Goal: Information Seeking & Learning: Learn about a topic

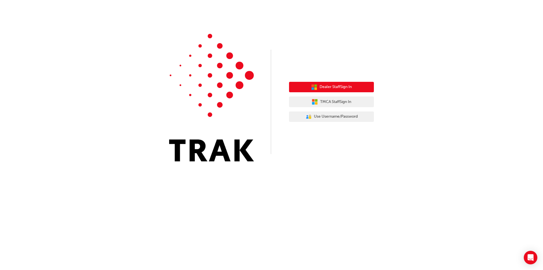
click at [299, 89] on button "Dealer Staff Sign In" at bounding box center [331, 87] width 85 height 11
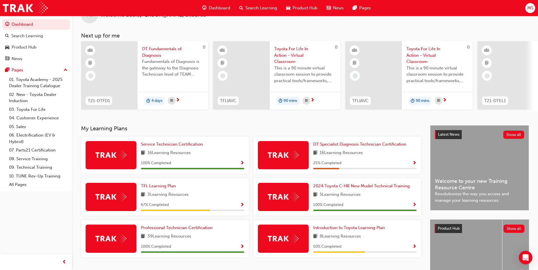
scroll to position [28, 0]
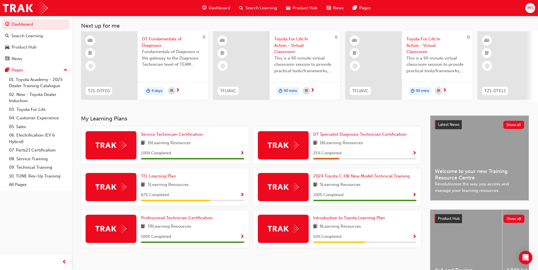
drag, startPoint x: 199, startPoint y: 187, endPoint x: 251, endPoint y: 181, distance: 52.6
click at [251, 181] on div "TFL Learning Plan 3 Learning Resources 67 % Completed" at bounding box center [165, 190] width 172 height 42
click at [257, 4] on div "Search Learning" at bounding box center [258, 8] width 47 height 12
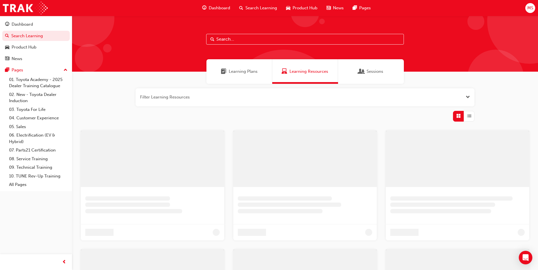
click at [236, 79] on div "Learning Plans" at bounding box center [240, 71] width 66 height 25
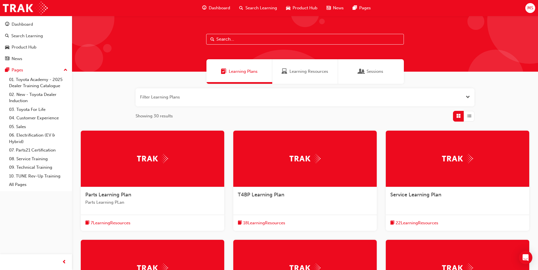
click at [382, 91] on button "button" at bounding box center [305, 97] width 339 height 18
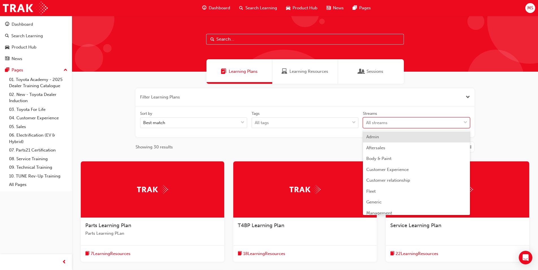
click at [391, 127] on div "All streams" at bounding box center [412, 123] width 98 height 10
click at [367, 125] on input "Streams option Admin focused, 1 of 23. 23 results available. Use Up and Down to…" at bounding box center [366, 122] width 1 height 5
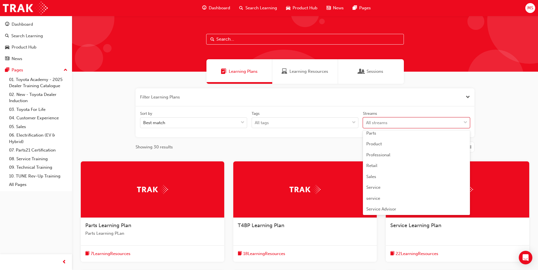
scroll to position [141, 0]
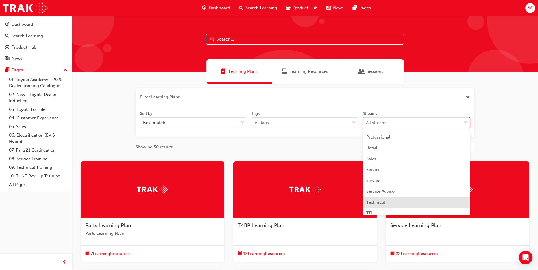
click at [376, 201] on span "Technical" at bounding box center [376, 202] width 19 height 5
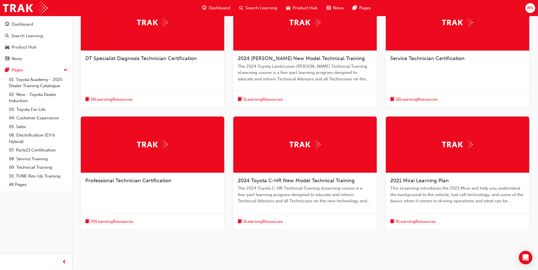
scroll to position [170, 0]
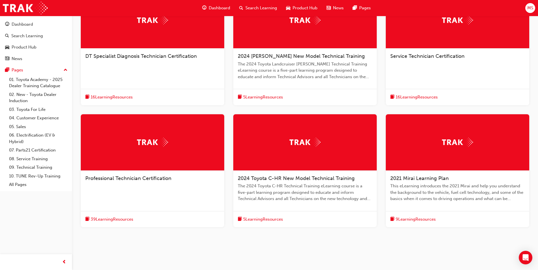
click at [409, 177] on span "2021 Mirai Learning Plan" at bounding box center [420, 178] width 58 height 6
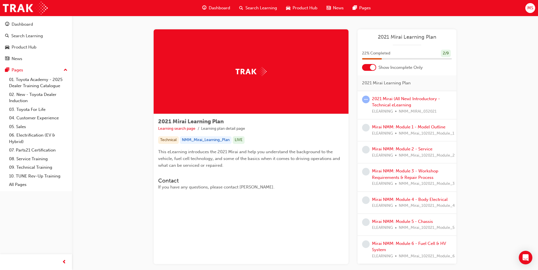
click at [381, 102] on div "2021 Mirai (All New) Introductory - Technical eLearning ELEARNING NMM_MIRAI_032…" at bounding box center [412, 105] width 80 height 19
click at [378, 100] on link "2021 Mirai (All New) Introductory - Technical eLearning" at bounding box center [406, 102] width 68 height 12
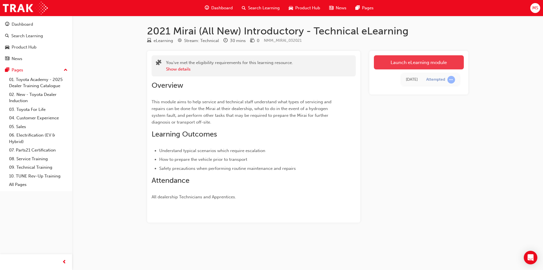
click at [386, 59] on link "Launch eLearning module" at bounding box center [419, 62] width 90 height 14
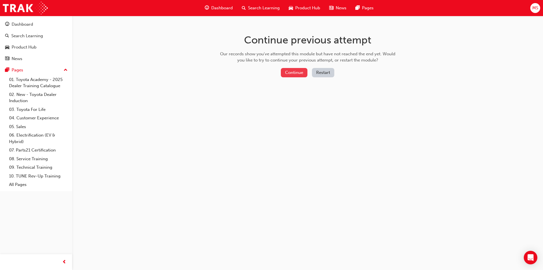
click at [297, 72] on button "Continue" at bounding box center [294, 72] width 27 height 9
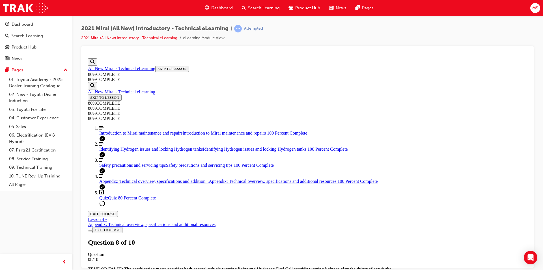
scroll to position [66, 0]
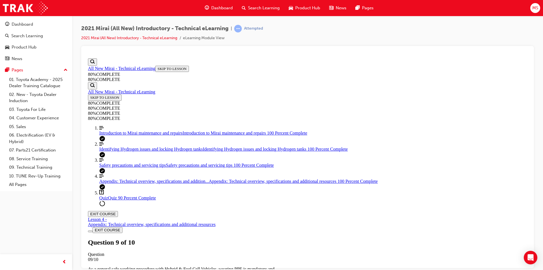
click at [113, 270] on span "TAKE AGAIN" at bounding box center [101, 274] width 23 height 4
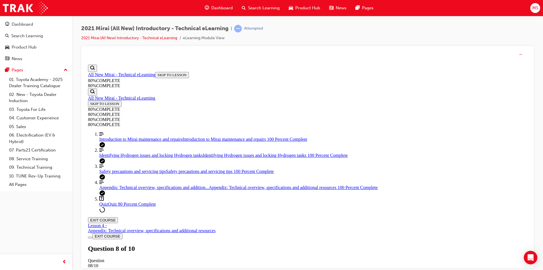
scroll to position [21, 0]
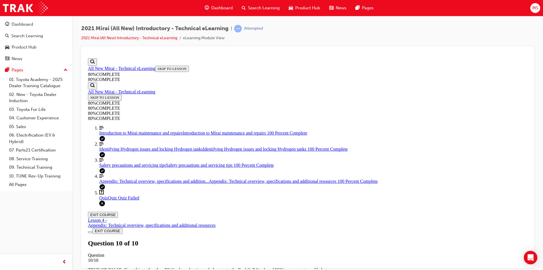
scroll to position [77, 0]
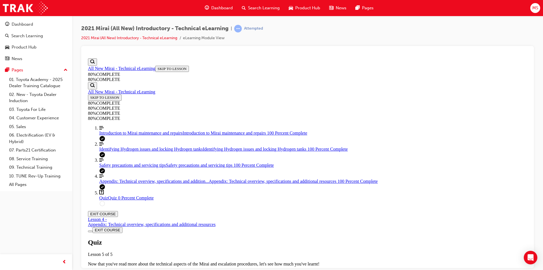
click at [113, 270] on span "TAKE AGAIN" at bounding box center [101, 274] width 23 height 4
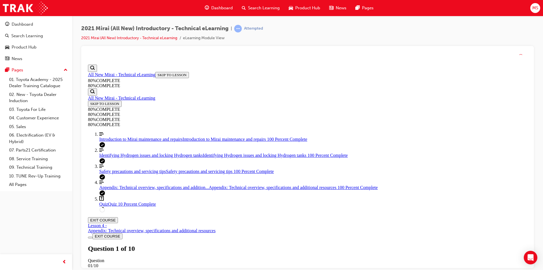
scroll to position [21, 0]
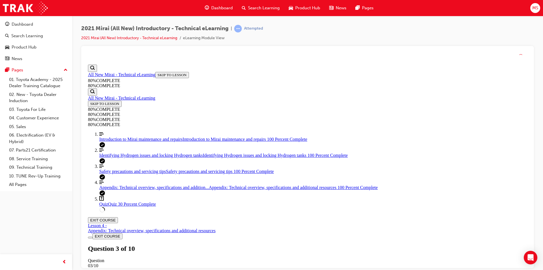
scroll to position [21, 0]
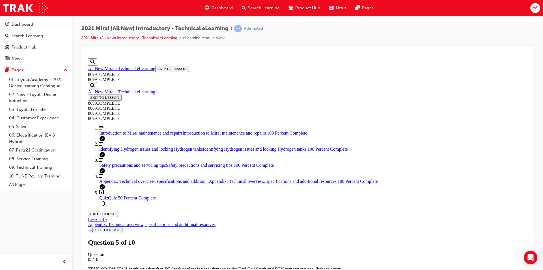
scroll to position [20, 0]
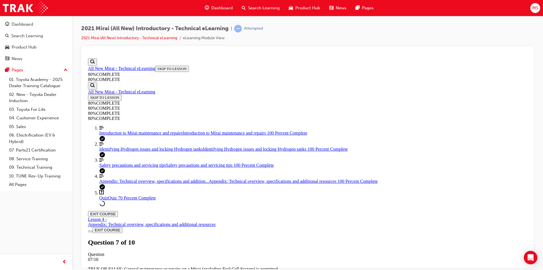
scroll to position [66, 0]
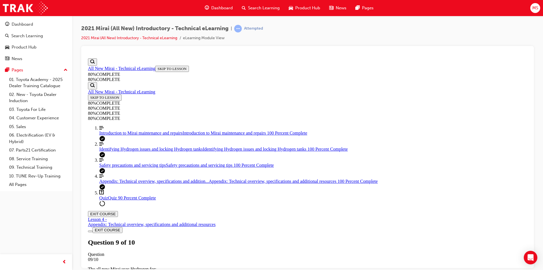
scroll to position [20, 0]
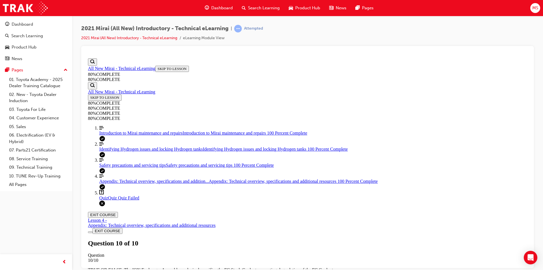
scroll to position [77, 0]
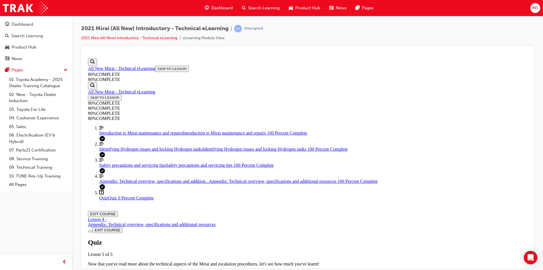
click at [113, 270] on span "TAKE AGAIN" at bounding box center [101, 274] width 23 height 4
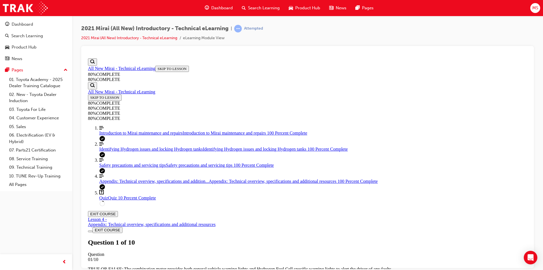
scroll to position [21, 0]
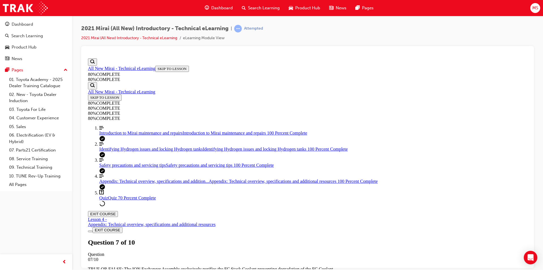
scroll to position [20, 0]
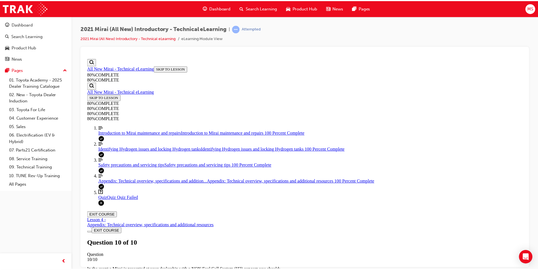
scroll to position [79, 0]
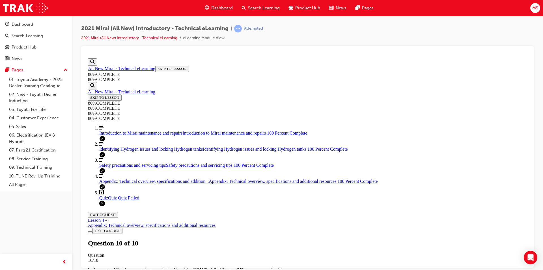
click at [253, 6] on span "Search Learning" at bounding box center [264, 8] width 32 height 6
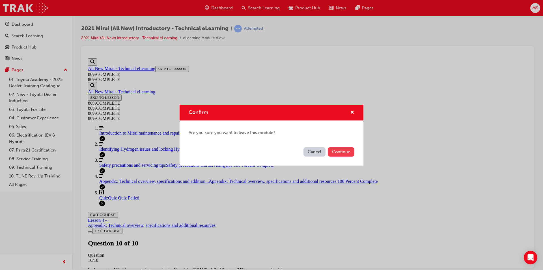
click at [333, 153] on button "Continue" at bounding box center [341, 152] width 27 height 9
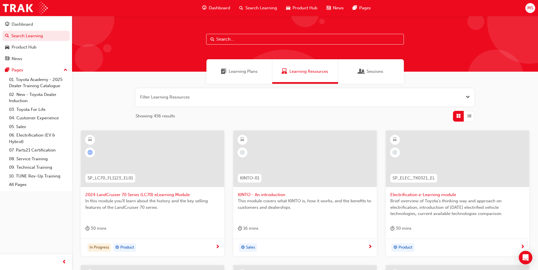
click at [238, 70] on span "Learning Plans" at bounding box center [243, 71] width 29 height 6
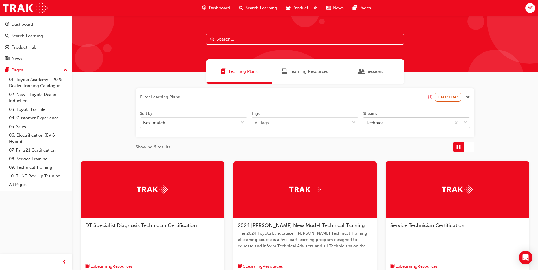
click at [376, 122] on div "Technical" at bounding box center [375, 123] width 19 height 6
click at [367, 122] on input "Streams Technical" at bounding box center [366, 122] width 1 height 5
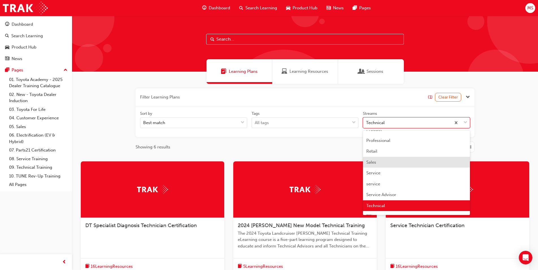
scroll to position [168, 0]
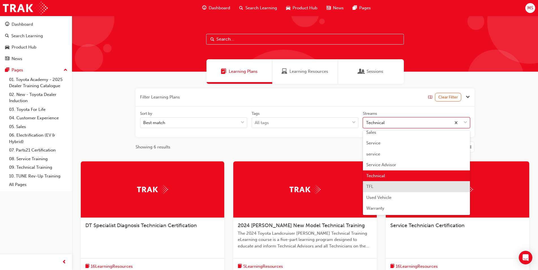
click at [367, 187] on span "TFL" at bounding box center [370, 186] width 7 height 5
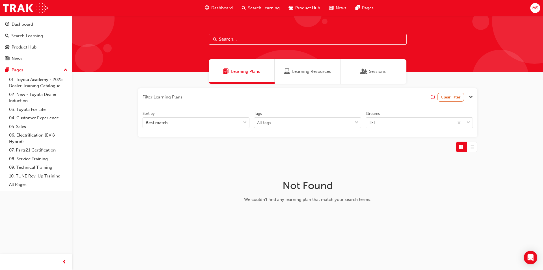
click at [286, 71] on span "Learning Resources" at bounding box center [287, 71] width 6 height 6
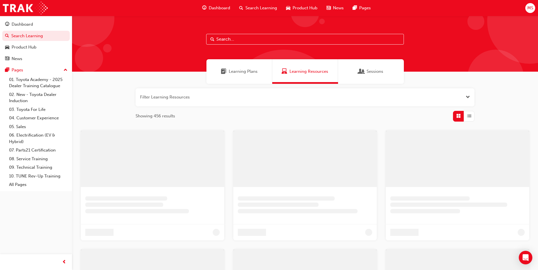
click at [213, 10] on span "Dashboard" at bounding box center [219, 8] width 21 height 6
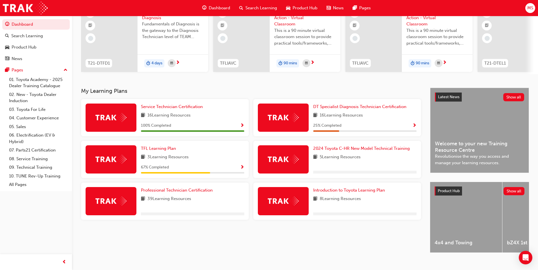
scroll to position [57, 0]
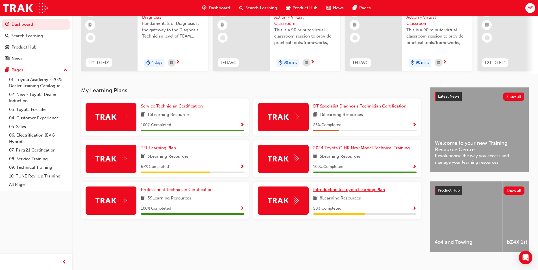
click at [349, 191] on span "Introduction to Toyota Learning Plan" at bounding box center [349, 189] width 72 height 5
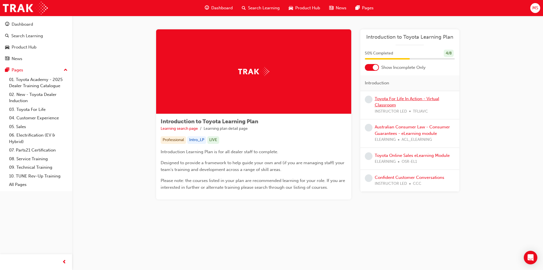
click at [384, 105] on link "Toyota For Life In Action - Virtual Classroom" at bounding box center [406, 102] width 64 height 12
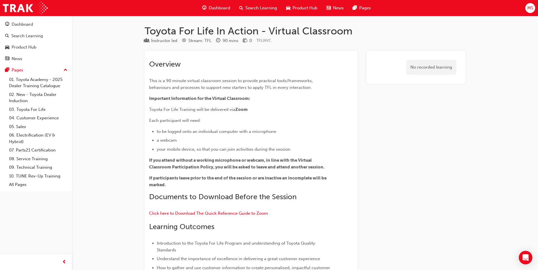
click at [225, 6] on span "Dashboard" at bounding box center [219, 8] width 21 height 6
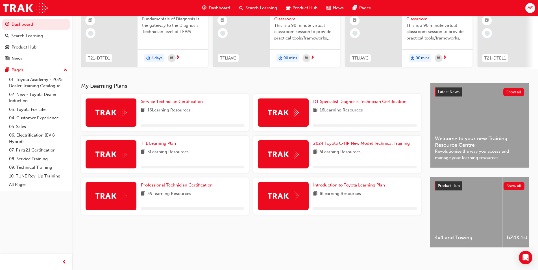
scroll to position [67, 0]
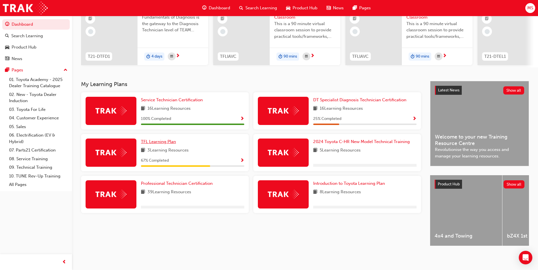
click at [161, 139] on span "TFL Learning Plan" at bounding box center [158, 141] width 35 height 5
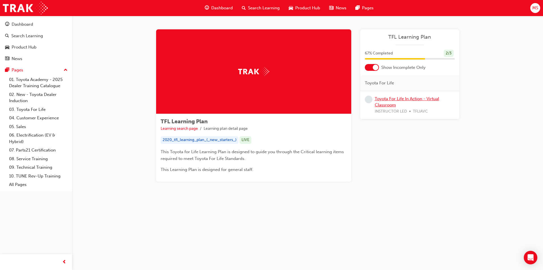
click at [387, 103] on link "Toyota For Life In Action - Virtual Classroom" at bounding box center [406, 102] width 64 height 12
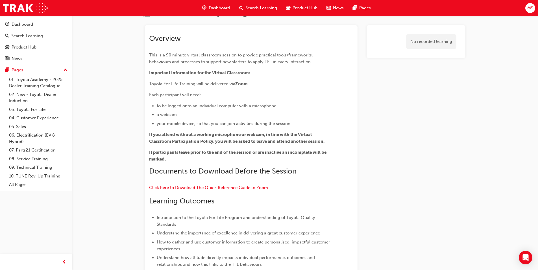
scroll to position [24, 0]
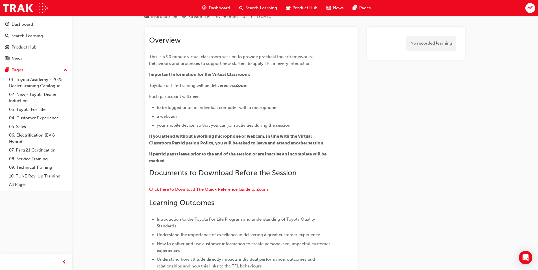
click at [245, 9] on div "Search Learning" at bounding box center [258, 8] width 47 height 12
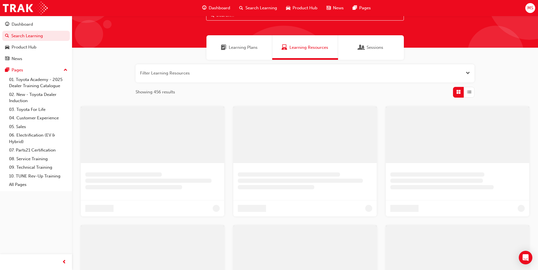
click at [250, 48] on span "Learning Plans" at bounding box center [243, 47] width 29 height 6
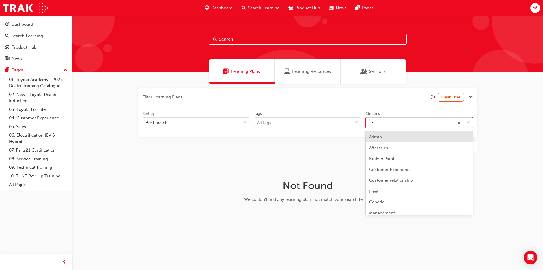
click at [376, 124] on div "TFL" at bounding box center [410, 123] width 88 height 10
click at [369, 124] on input "Streams option Admin focused, 1 of 23. 23 results available. Use Up and Down to…" at bounding box center [369, 122] width 1 height 5
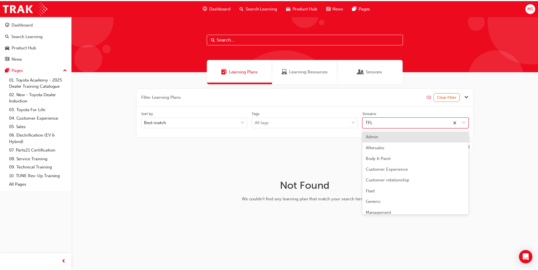
scroll to position [149, 0]
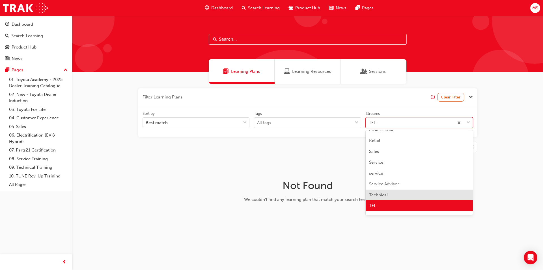
click at [372, 192] on div "Technical" at bounding box center [418, 195] width 107 height 11
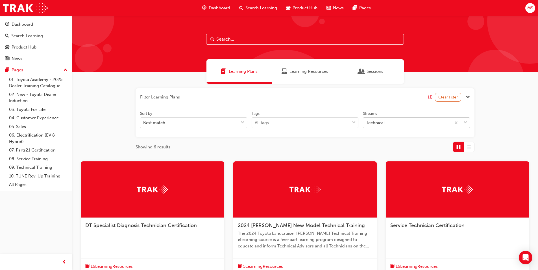
click at [376, 123] on div "Technical" at bounding box center [375, 123] width 19 height 6
click at [367, 123] on input "Streams Technical" at bounding box center [366, 122] width 1 height 5
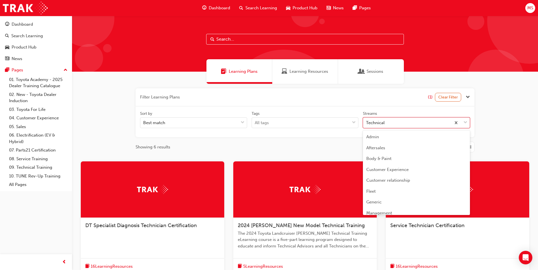
scroll to position [138, 0]
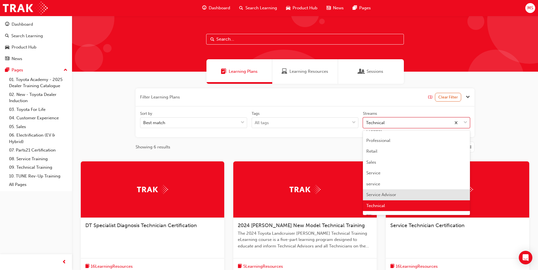
click at [386, 191] on div "Service Advisor" at bounding box center [416, 195] width 107 height 11
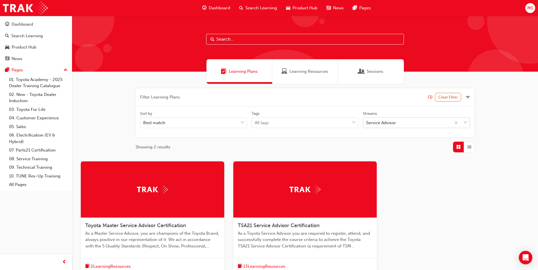
click at [404, 126] on div "Service Advisor" at bounding box center [407, 123] width 88 height 10
click at [367, 125] on input "Streams Service Advisor" at bounding box center [366, 122] width 1 height 5
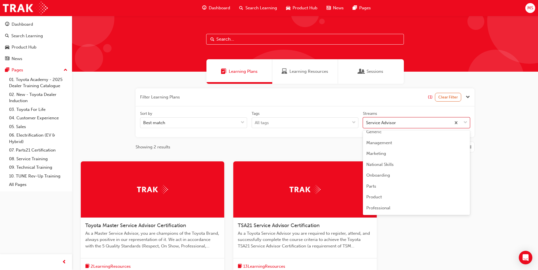
scroll to position [168, 0]
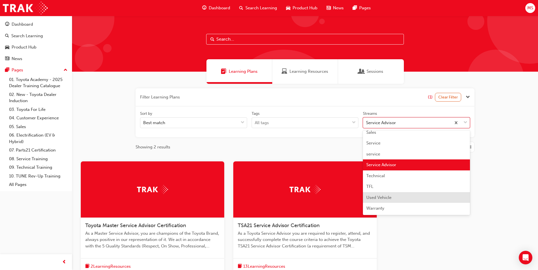
click at [378, 198] on span "Used Vehicle" at bounding box center [379, 197] width 25 height 5
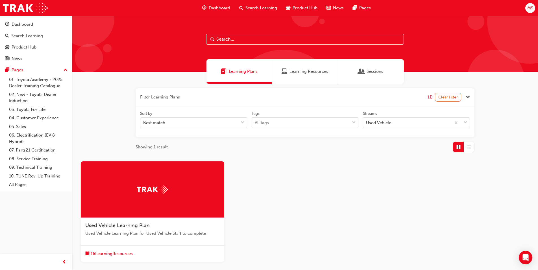
click at [130, 224] on span "Used Vehicle Learning Plan" at bounding box center [117, 226] width 64 height 6
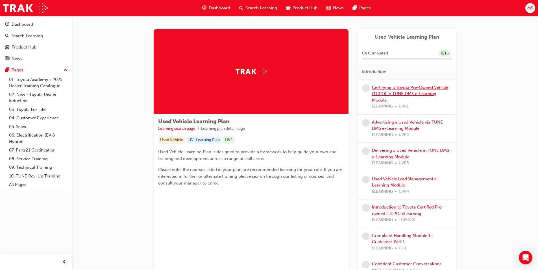
click at [386, 95] on link "Certifying a Toyota Pre-Owned Vehicle (TCPO) in TUNE DMS e-Learning Module" at bounding box center [410, 94] width 76 height 18
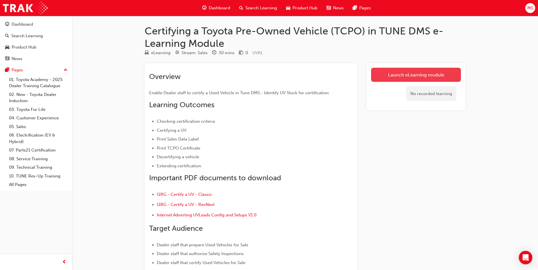
click at [403, 76] on link "Launch eLearning module" at bounding box center [416, 75] width 90 height 14
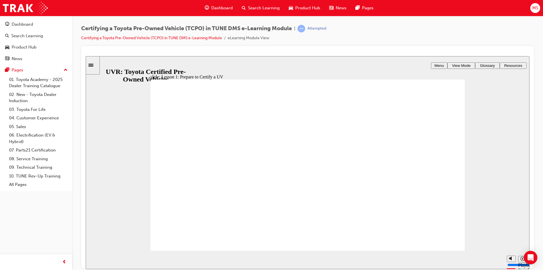
type input "9000"
radio input "true"
click at [249, 7] on span "Search Learning" at bounding box center [264, 8] width 32 height 6
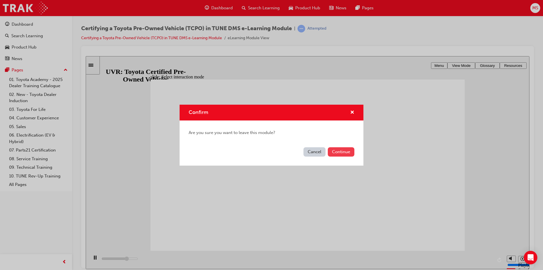
type input "10400"
click at [337, 149] on button "Continue" at bounding box center [341, 152] width 27 height 9
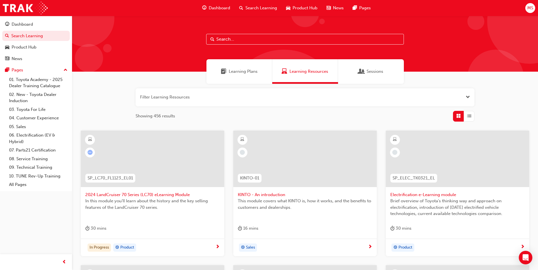
click at [246, 77] on div "Learning Plans" at bounding box center [240, 71] width 66 height 25
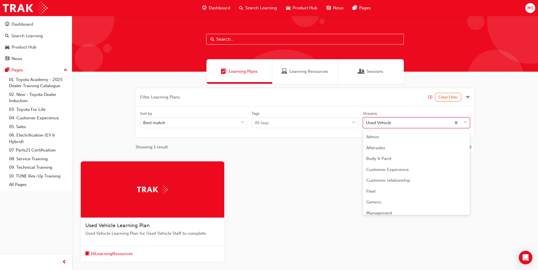
click at [380, 125] on div "Used Vehicle" at bounding box center [378, 123] width 25 height 6
click at [367, 125] on input "Streams option Used Vehicle focused, 22 of 23. 23 results available. Use Up and…" at bounding box center [366, 122] width 1 height 5
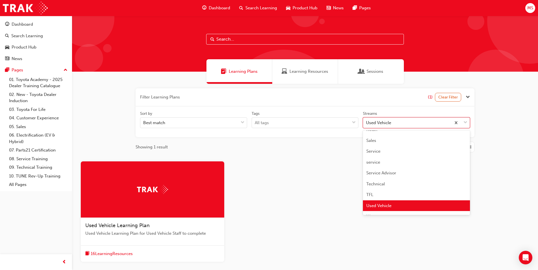
click at [380, 177] on div "Service Advisor" at bounding box center [416, 173] width 107 height 11
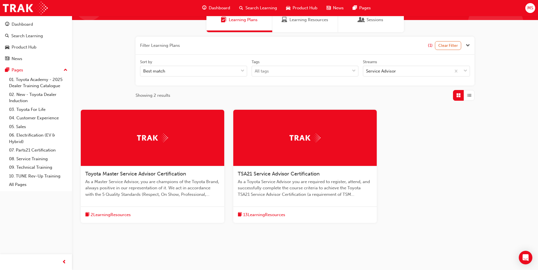
scroll to position [59, 0]
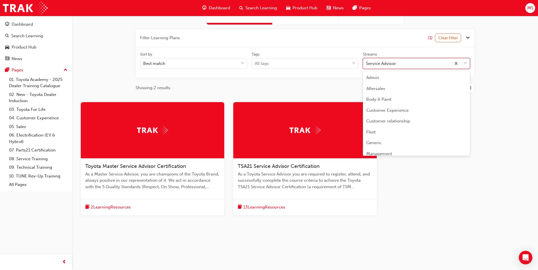
click at [374, 66] on div "Service Advisor" at bounding box center [381, 63] width 30 height 6
click at [367, 66] on input "Streams option Service Advisor focused, 19 of 23. 23 results available. Use Up …" at bounding box center [366, 63] width 1 height 5
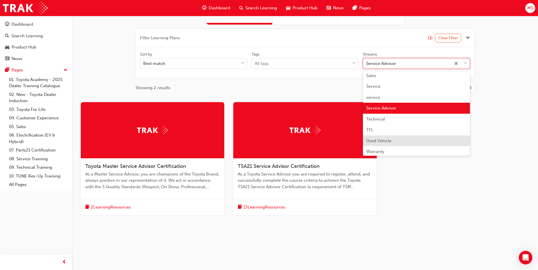
scroll to position [168, 0]
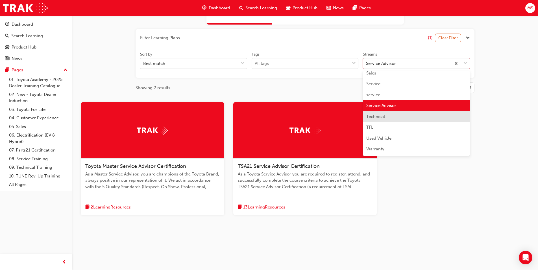
click at [372, 115] on span "Technical" at bounding box center [376, 116] width 19 height 5
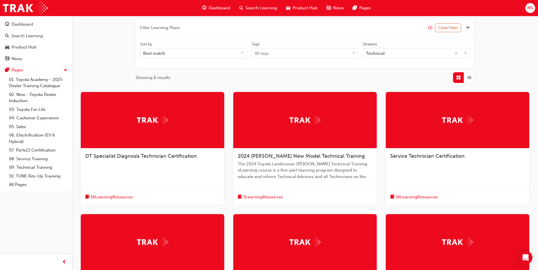
scroll to position [85, 0]
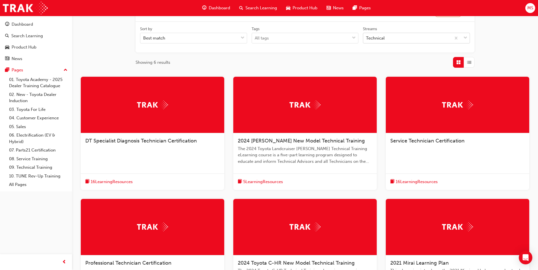
click at [396, 35] on div "Technical" at bounding box center [407, 38] width 88 height 10
click at [367, 36] on input "Streams Technical" at bounding box center [366, 38] width 1 height 5
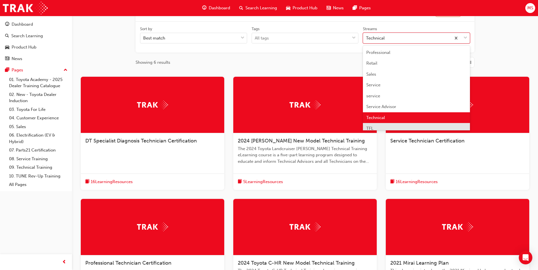
scroll to position [168, 0]
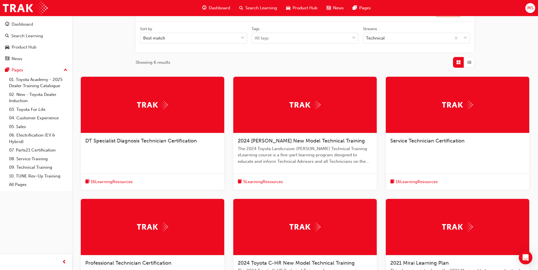
click at [326, 68] on div "Showing 6 results" at bounding box center [305, 62] width 339 height 11
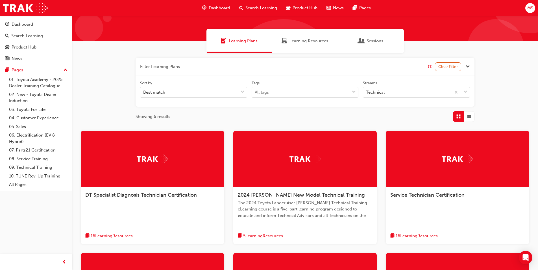
scroll to position [28, 0]
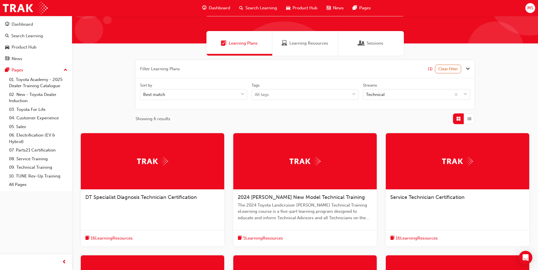
click at [291, 48] on div "Learning Resources" at bounding box center [305, 43] width 66 height 25
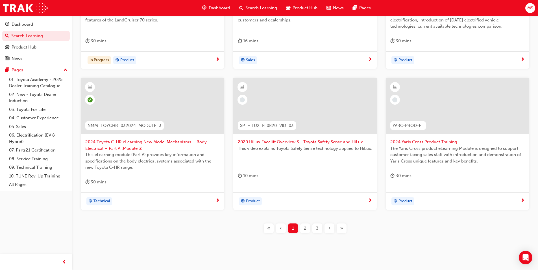
scroll to position [197, 0]
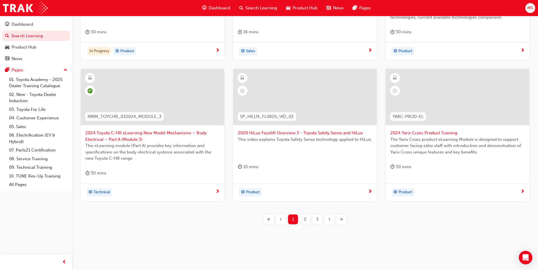
click at [305, 218] on span "2" at bounding box center [305, 219] width 3 height 6
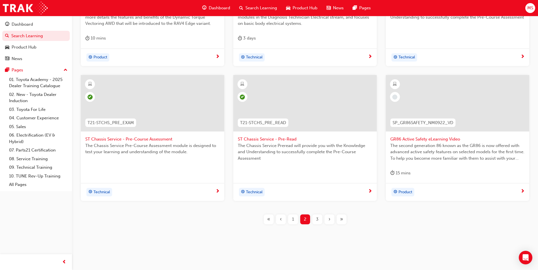
click at [314, 220] on div "3" at bounding box center [318, 220] width 10 height 10
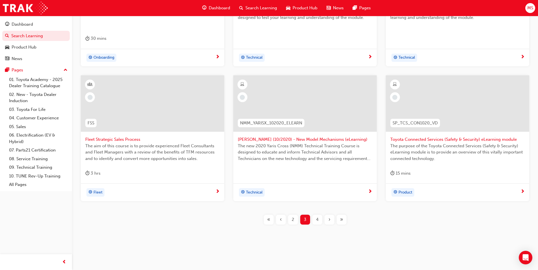
scroll to position [190, 0]
click at [314, 218] on div "4" at bounding box center [318, 220] width 10 height 10
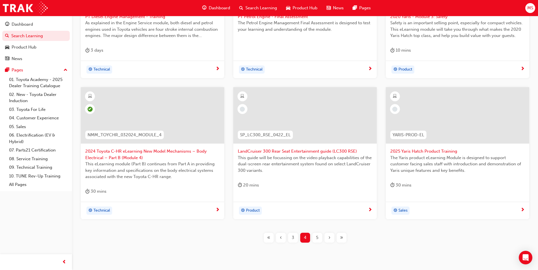
scroll to position [190, 0]
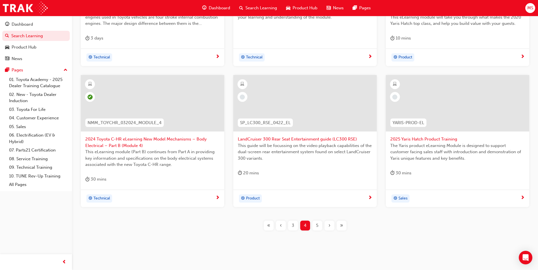
click at [315, 226] on div "5" at bounding box center [318, 226] width 10 height 10
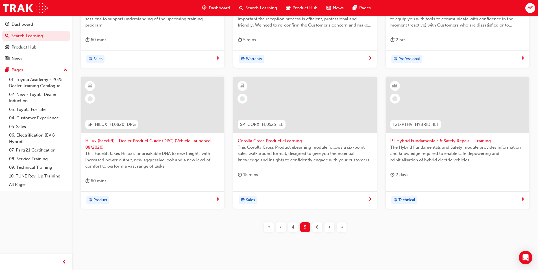
scroll to position [190, 0]
click at [317, 225] on span "6" at bounding box center [317, 226] width 3 height 6
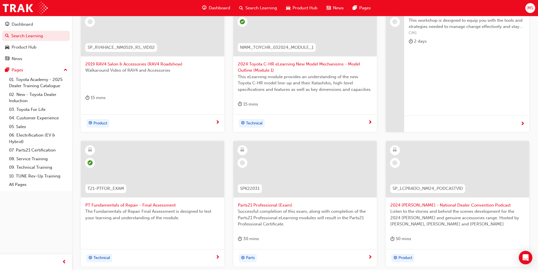
scroll to position [162, 0]
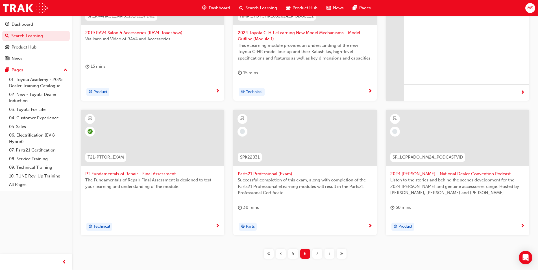
click at [316, 253] on div "7" at bounding box center [318, 254] width 10 height 10
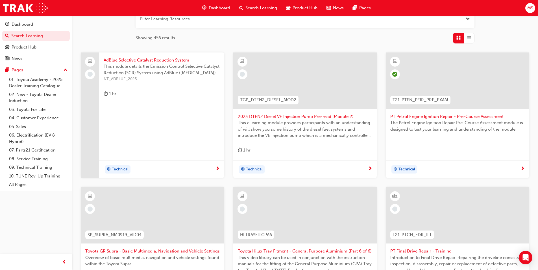
scroll to position [77, 0]
click at [246, 9] on span "Search Learning" at bounding box center [262, 8] width 32 height 6
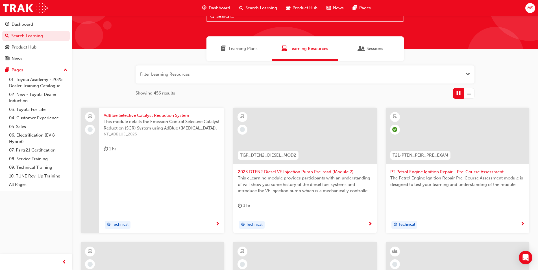
scroll to position [21, 0]
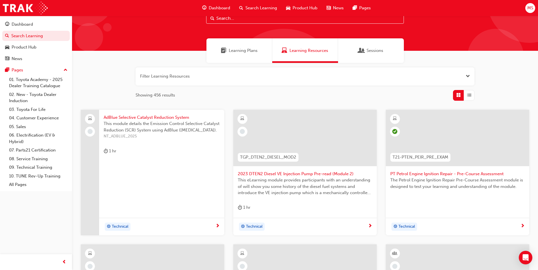
click at [256, 52] on span "Learning Plans" at bounding box center [243, 50] width 29 height 6
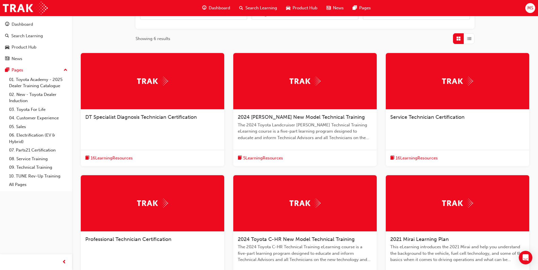
scroll to position [141, 0]
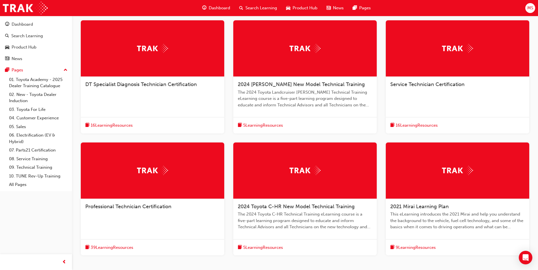
click at [398, 205] on span "2021 Mirai Learning Plan" at bounding box center [420, 207] width 58 height 6
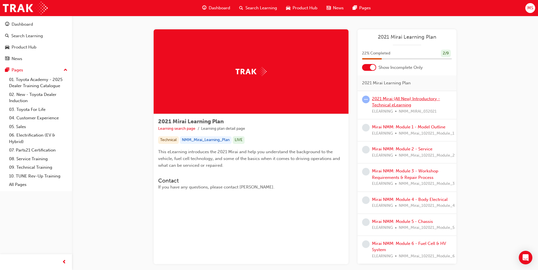
click at [384, 105] on link "2021 Mirai (All New) Introductory - Technical eLearning" at bounding box center [406, 102] width 68 height 12
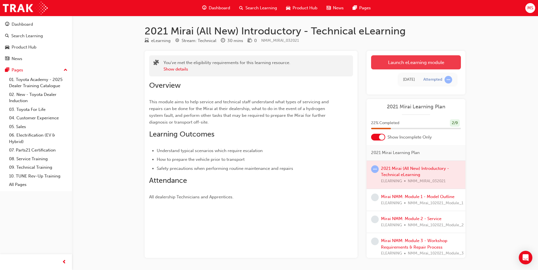
click at [387, 60] on link "Launch eLearning module" at bounding box center [416, 62] width 90 height 14
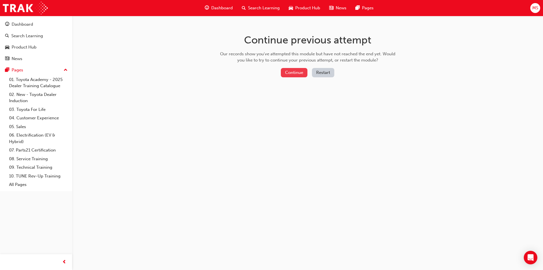
click at [296, 70] on button "Continue" at bounding box center [294, 72] width 27 height 9
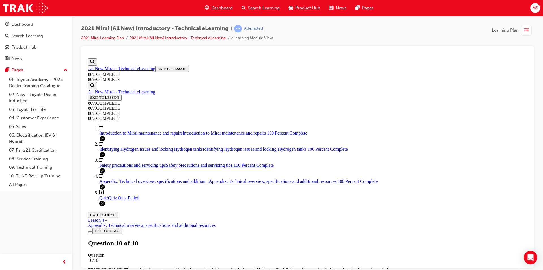
scroll to position [76, 0]
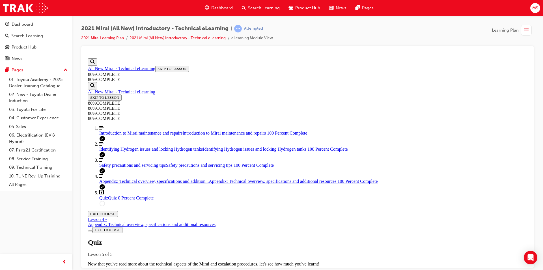
scroll to position [20, 0]
click at [113, 270] on span "TAKE AGAIN" at bounding box center [101, 274] width 23 height 4
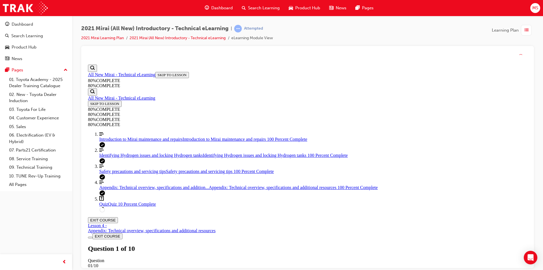
scroll to position [21, 0]
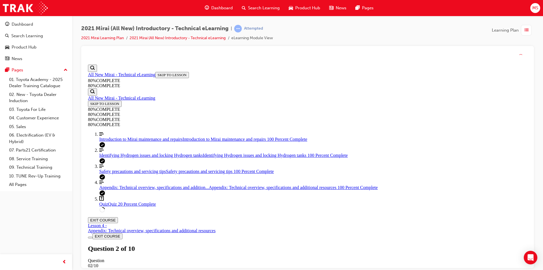
scroll to position [20, 0]
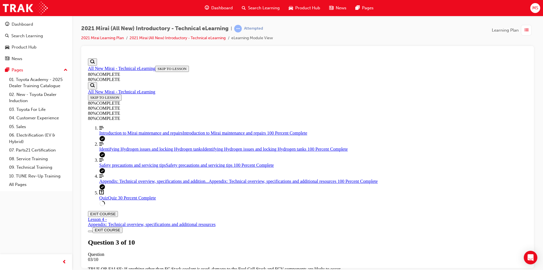
scroll to position [66, 0]
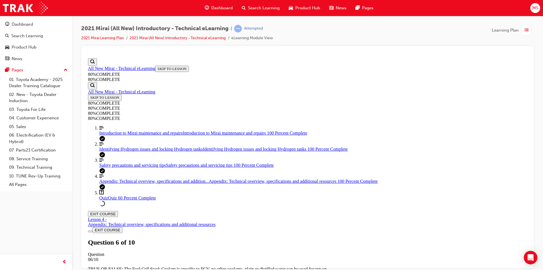
drag, startPoint x: 272, startPoint y: 227, endPoint x: 275, endPoint y: 228, distance: 3.8
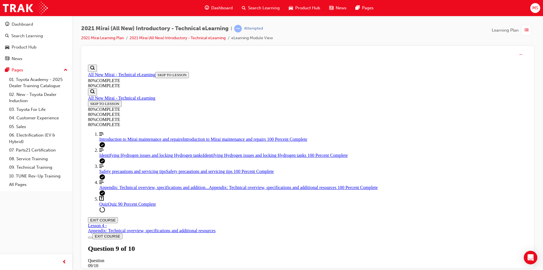
scroll to position [21, 0]
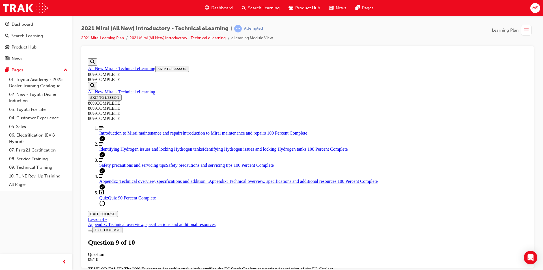
click at [113, 270] on span "TAKE AGAIN" at bounding box center [101, 274] width 23 height 4
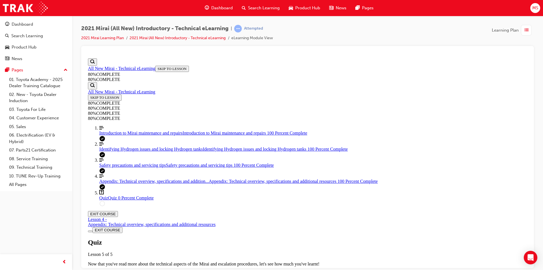
scroll to position [49, 0]
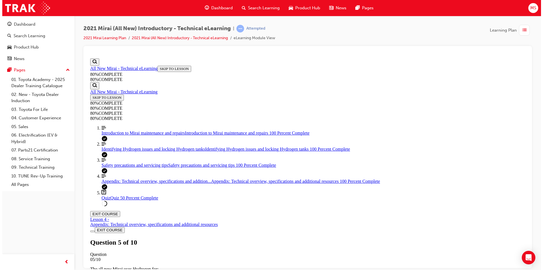
scroll to position [20, 0]
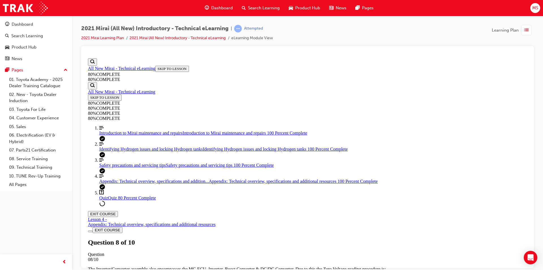
scroll to position [21, 0]
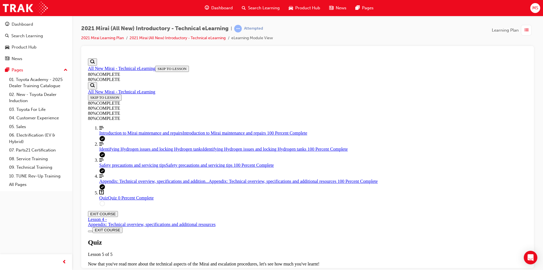
scroll to position [20, 0]
click at [261, 239] on div "Quiz Lesson 5 of 5 Now that you've read more about the technical aspects of the…" at bounding box center [307, 258] width 439 height 39
click at [113, 270] on span "TAKE AGAIN" at bounding box center [101, 274] width 23 height 4
drag, startPoint x: 292, startPoint y: 221, endPoint x: 310, endPoint y: 217, distance: 19.1
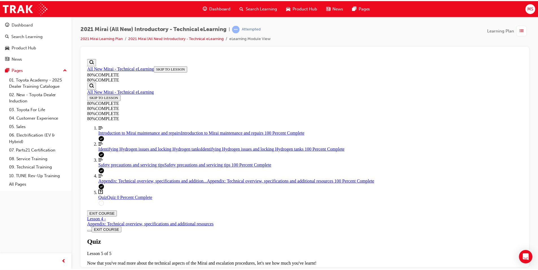
scroll to position [20, 0]
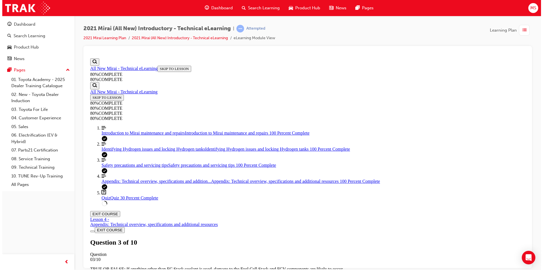
scroll to position [21, 0]
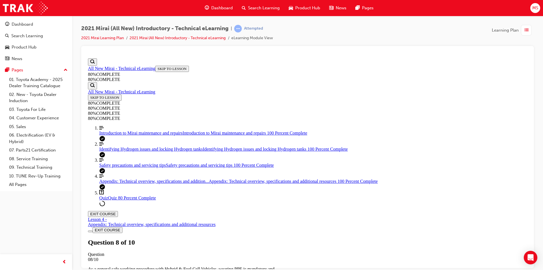
scroll to position [72, 0]
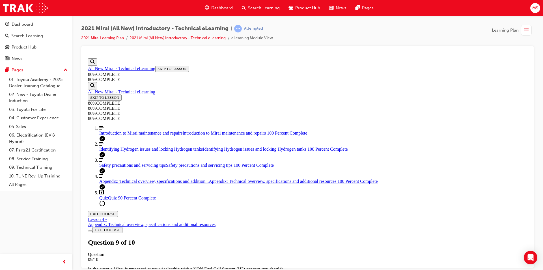
click at [113, 270] on span "TAKE AGAIN" at bounding box center [101, 274] width 23 height 4
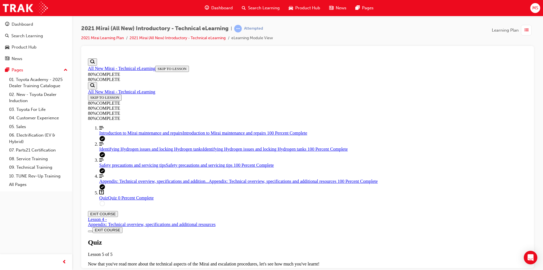
drag, startPoint x: 293, startPoint y: 201, endPoint x: 295, endPoint y: 207, distance: 5.7
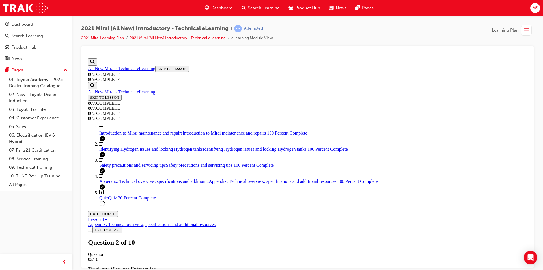
scroll to position [20, 0]
drag, startPoint x: 281, startPoint y: 174, endPoint x: 293, endPoint y: 184, distance: 15.6
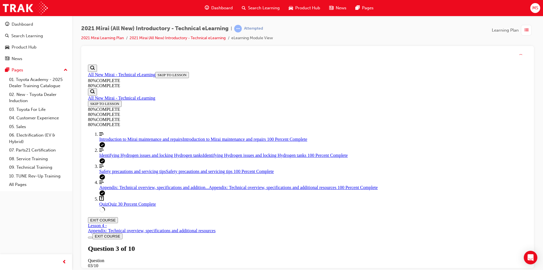
scroll to position [21, 0]
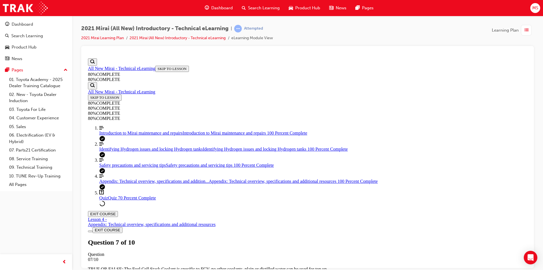
drag, startPoint x: 280, startPoint y: 193, endPoint x: 304, endPoint y: 213, distance: 30.9
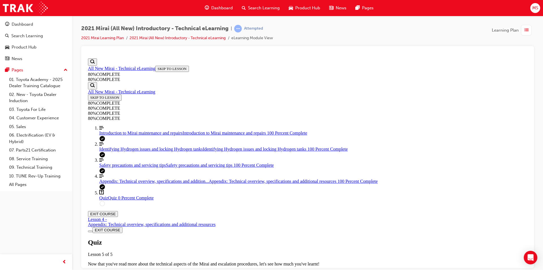
scroll to position [20, 0]
click at [263, 239] on div "Quiz Lesson 5 of 5 Now that you've read more about the technical aspects of the…" at bounding box center [307, 258] width 439 height 39
click at [113, 270] on span "TAKE AGAIN" at bounding box center [101, 274] width 23 height 4
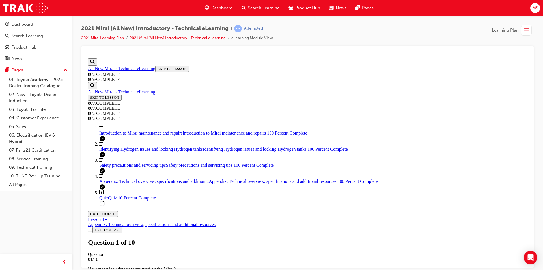
drag, startPoint x: 286, startPoint y: 140, endPoint x: 362, endPoint y: 154, distance: 77.5
copy p "If anything other than FC Stack coolant is used, damage to the Fuel Cell Stack …"
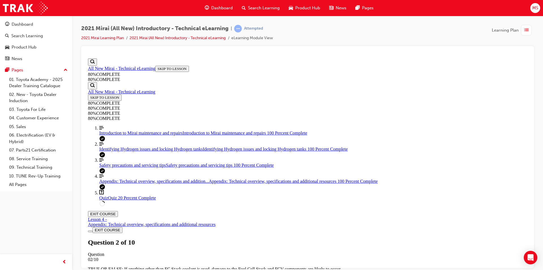
drag, startPoint x: 286, startPoint y: 139, endPoint x: 421, endPoint y: 152, distance: 135.4
copy p "The combination meter provides both general vehicle warning lights and Hydrogen…"
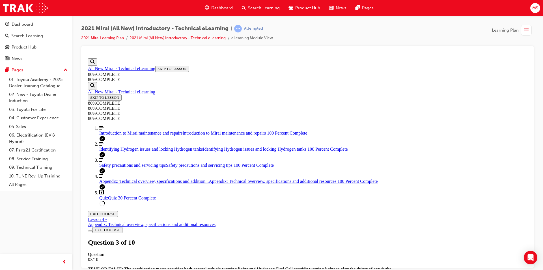
drag, startPoint x: 286, startPoint y: 140, endPoint x: 296, endPoint y: 151, distance: 15.6
copy p "General maintenance or repairs on a Mirai (excluding Fuel Cell System) is permi…"
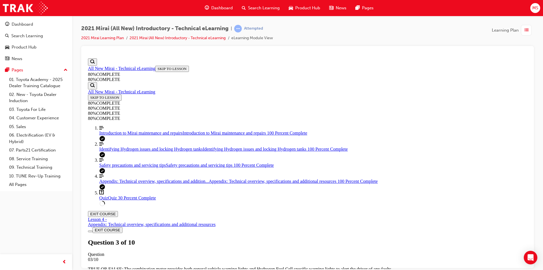
scroll to position [21, 0]
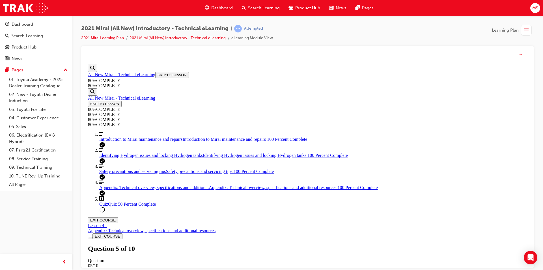
scroll to position [20, 0]
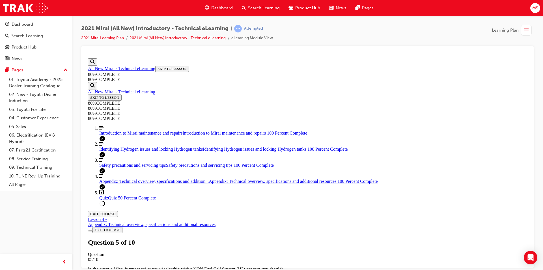
drag, startPoint x: 286, startPoint y: 140, endPoint x: 337, endPoint y: 151, distance: 52.2
copy p "The Fuel Cell Stack Coolant is specific to FCV, no other coolants, plain or dis…"
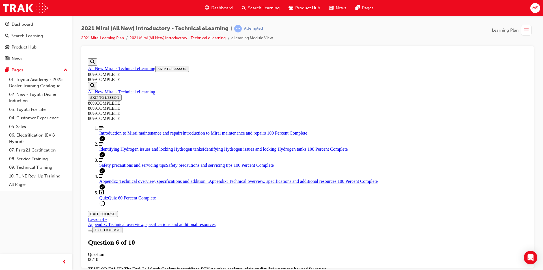
drag, startPoint x: 286, startPoint y: 140, endPoint x: 370, endPoint y: 149, distance: 84.7
copy p "The ION Exchanger Assembly exclusively purifies the FC Stack Coolant preventing…"
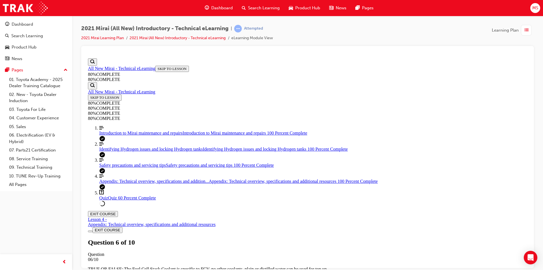
scroll to position [21, 0]
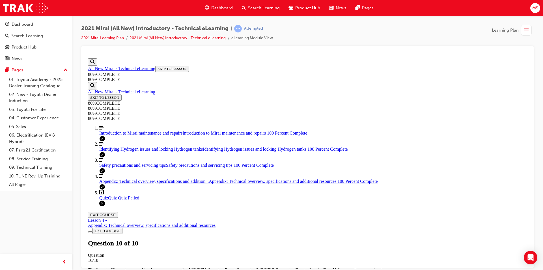
scroll to position [20, 0]
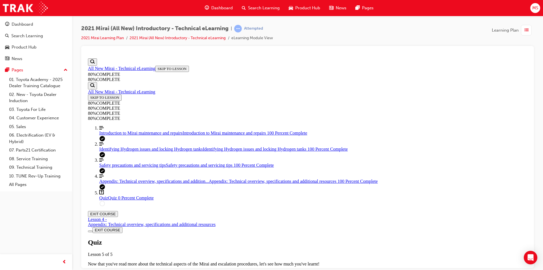
click at [113, 270] on span "TAKE AGAIN" at bounding box center [101, 274] width 23 height 4
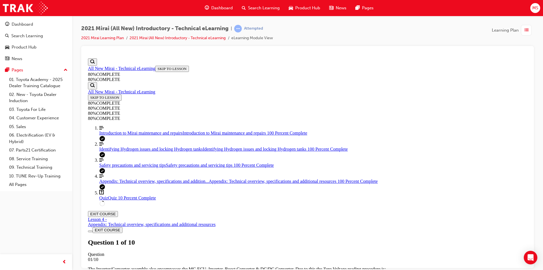
scroll to position [68, 0]
drag, startPoint x: 278, startPoint y: 168, endPoint x: 281, endPoint y: 169, distance: 3.9
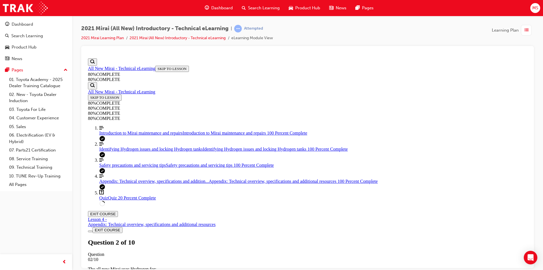
drag, startPoint x: 330, startPoint y: 233, endPoint x: 336, endPoint y: 242, distance: 10.1
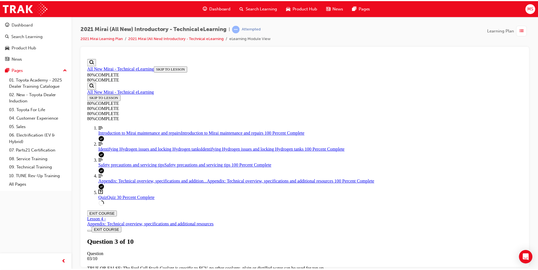
scroll to position [20, 0]
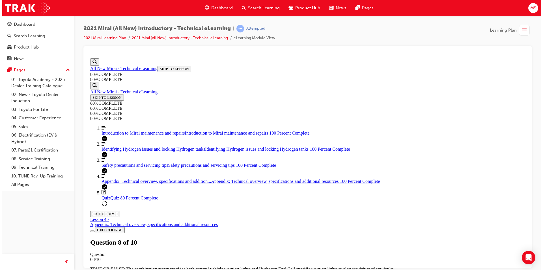
scroll to position [21, 0]
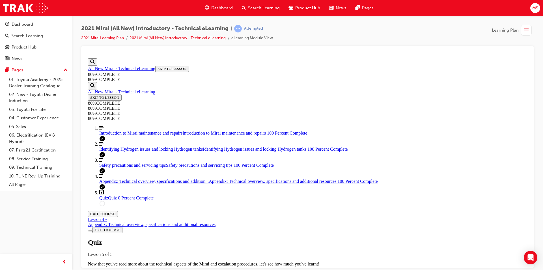
scroll to position [20, 0]
click at [115, 270] on button "TAKE AGAIN" at bounding box center [101, 274] width 27 height 6
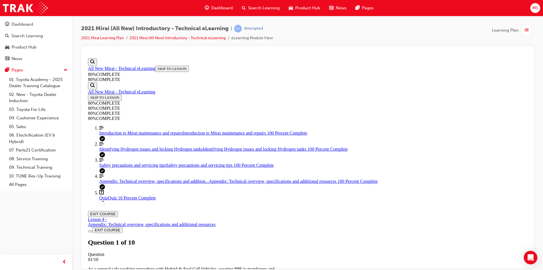
scroll to position [20, 0]
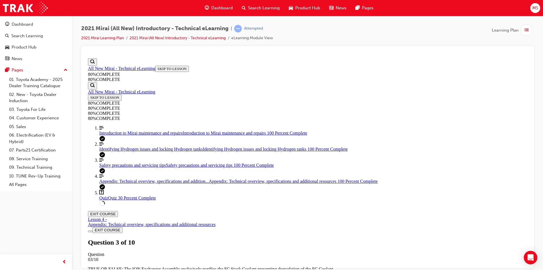
drag, startPoint x: 275, startPoint y: 173, endPoint x: 286, endPoint y: 183, distance: 15.0
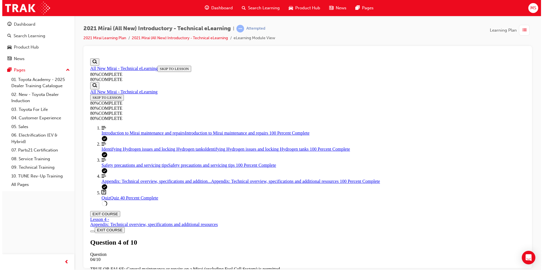
scroll to position [21, 0]
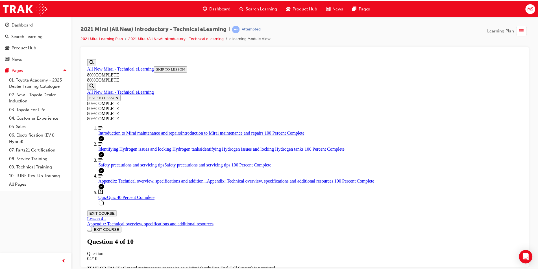
scroll to position [20, 0]
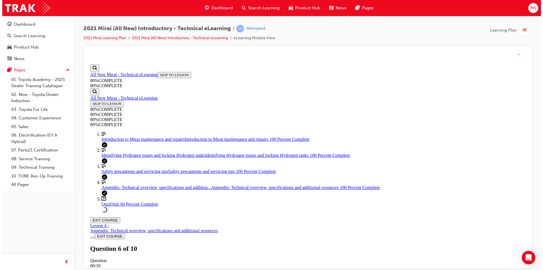
scroll to position [21, 0]
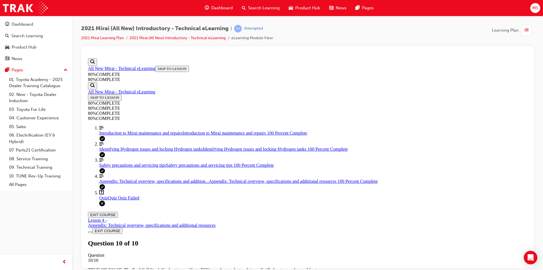
scroll to position [77, 0]
click at [120, 184] on span "Appendix: Technical overview, specifications and addition..." at bounding box center [153, 181] width 109 height 5
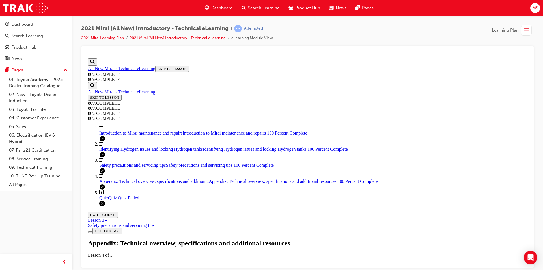
scroll to position [396, 0]
click at [124, 201] on div "Quiz Quiz Quiz Failed" at bounding box center [313, 198] width 428 height 5
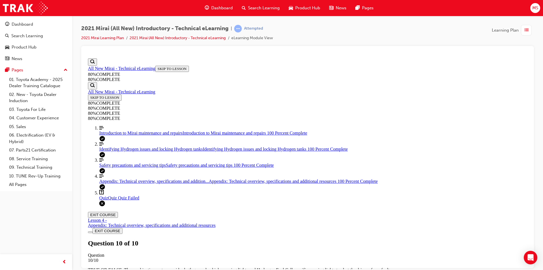
scroll to position [79, 0]
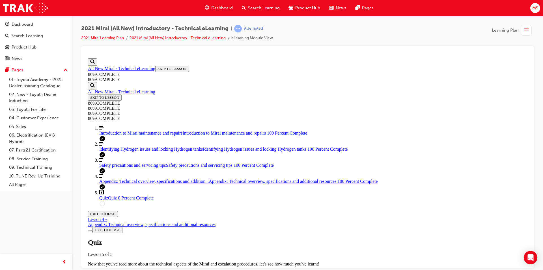
click at [250, 239] on div "Quiz Lesson 5 of 5 Now that you've read more about the technical aspects of the…" at bounding box center [307, 258] width 439 height 39
click at [253, 239] on div "Quiz Lesson 5 of 5 Now that you've read more about the technical aspects of the…" at bounding box center [307, 258] width 439 height 39
click at [254, 239] on div "Quiz Lesson 5 of 5 Now that you've read more about the technical aspects of the…" at bounding box center [307, 258] width 439 height 39
click at [113, 270] on span "TAKE AGAIN" at bounding box center [101, 274] width 23 height 4
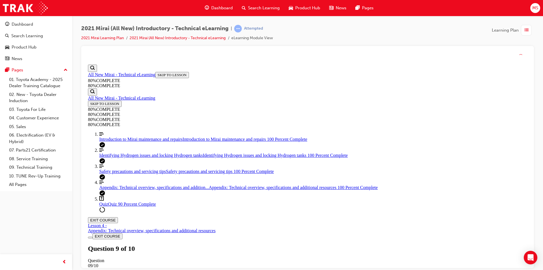
scroll to position [21, 0]
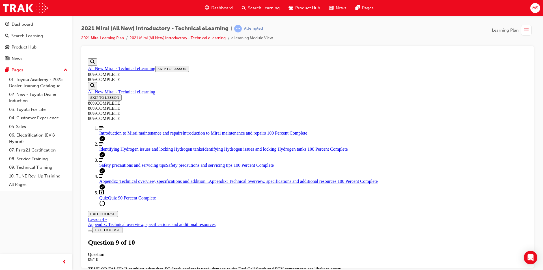
click at [113, 270] on span "TAKE AGAIN" at bounding box center [101, 274] width 23 height 4
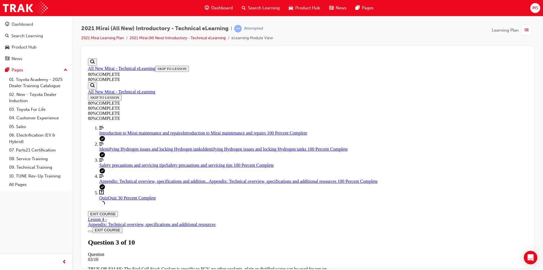
scroll to position [21, 0]
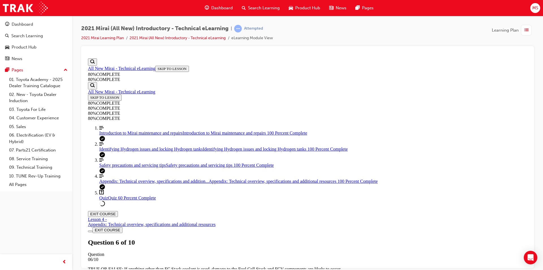
scroll to position [49, 0]
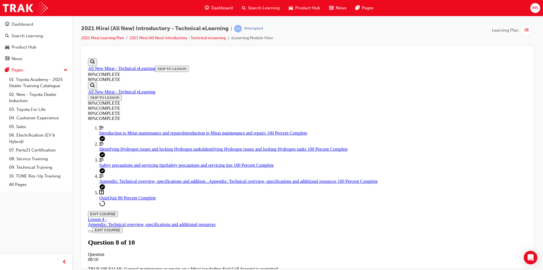
click at [113, 270] on span "TAKE AGAIN" at bounding box center [101, 274] width 23 height 4
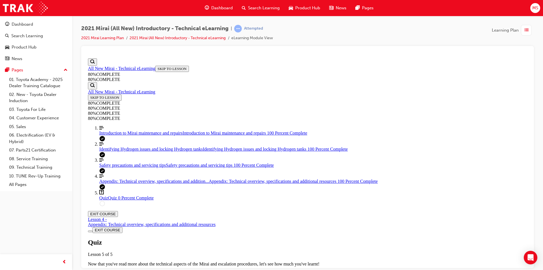
scroll to position [66, 0]
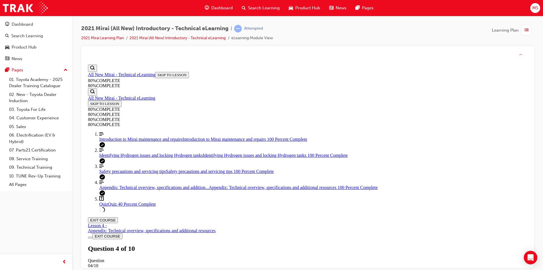
scroll to position [21, 0]
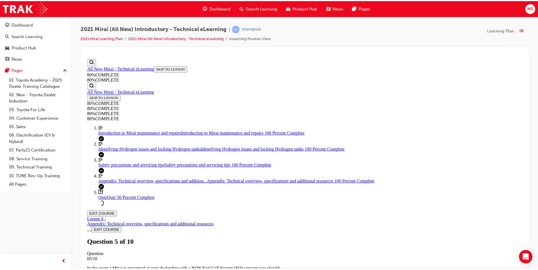
scroll to position [20, 0]
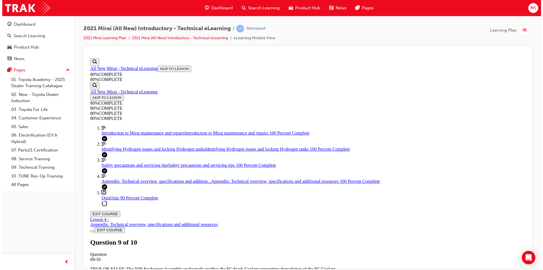
scroll to position [21, 0]
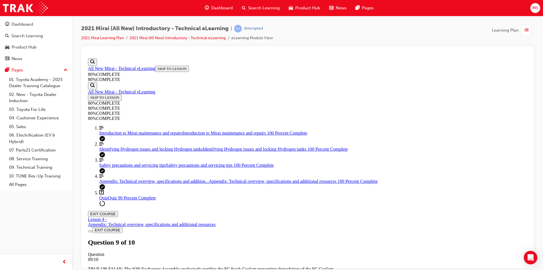
click at [113, 270] on span "TAKE AGAIN" at bounding box center [101, 274] width 23 height 4
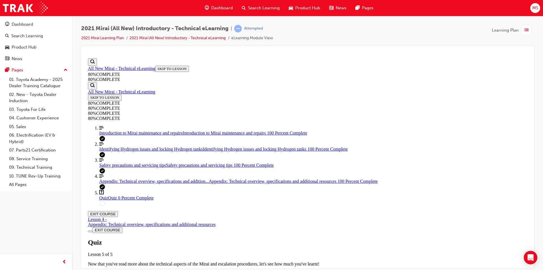
scroll to position [21, 0]
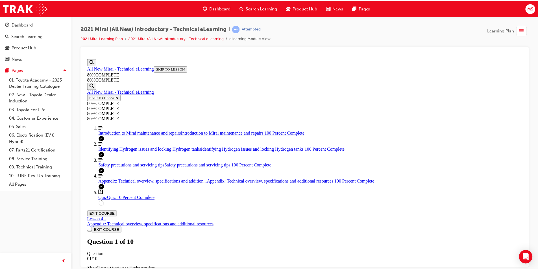
scroll to position [20, 0]
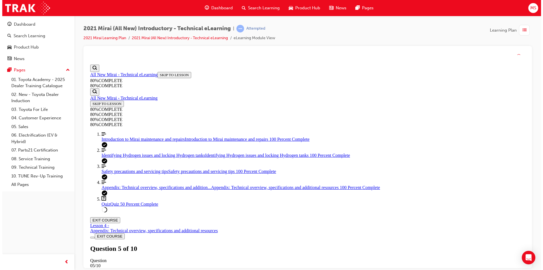
scroll to position [21, 0]
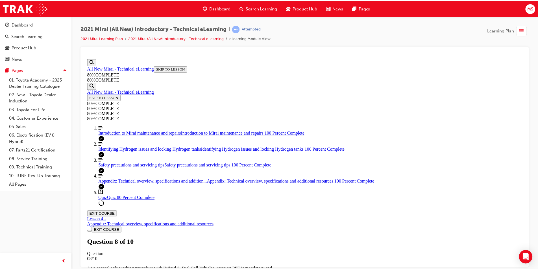
scroll to position [20, 0]
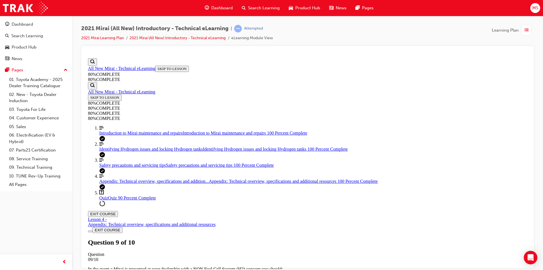
click at [256, 16] on div "2021 Mirai (All New) Introductory - Technical eLearning | Attempted 2021 Mirai …" at bounding box center [307, 136] width 471 height 240
click at [254, 10] on span "Search Learning" at bounding box center [264, 8] width 32 height 6
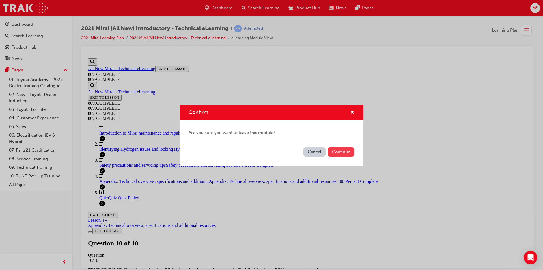
click at [333, 152] on button "Continue" at bounding box center [341, 152] width 27 height 9
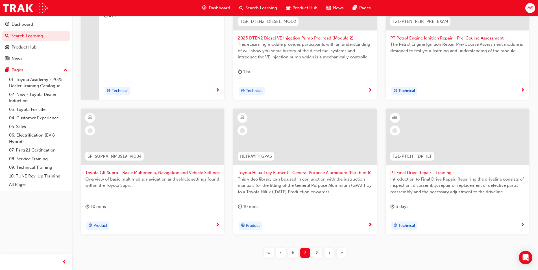
scroll to position [170, 0]
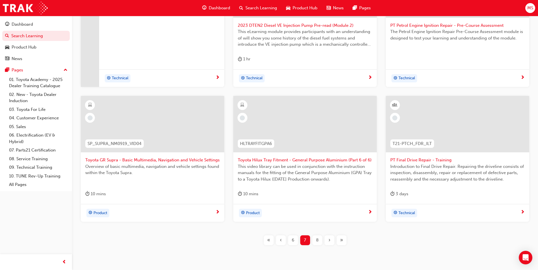
click at [315, 240] on div "8" at bounding box center [318, 241] width 10 height 10
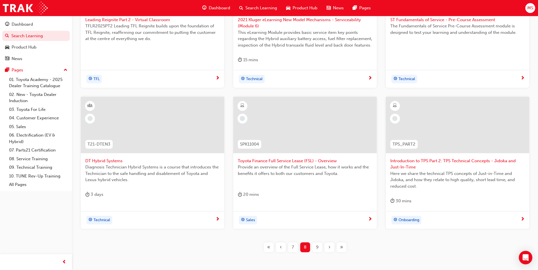
scroll to position [203, 0]
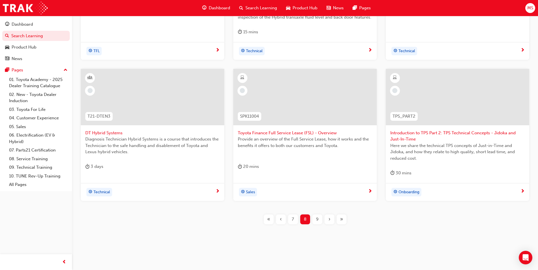
click at [317, 218] on span "9" at bounding box center [317, 219] width 3 height 6
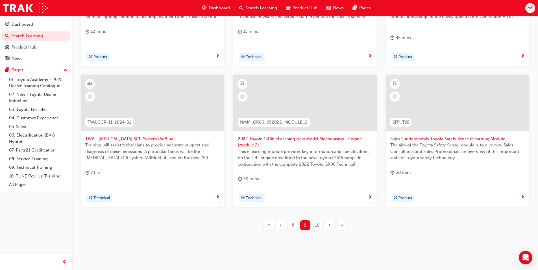
scroll to position [203, 0]
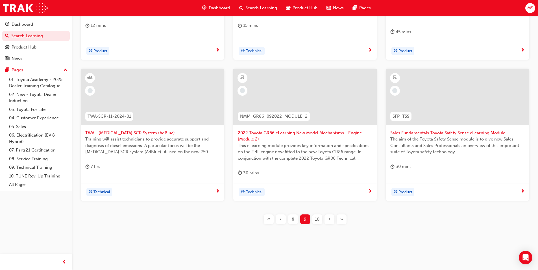
click at [128, 132] on span "TWA - [MEDICAL_DATA] SCR System (AdBlue)" at bounding box center [152, 133] width 135 height 6
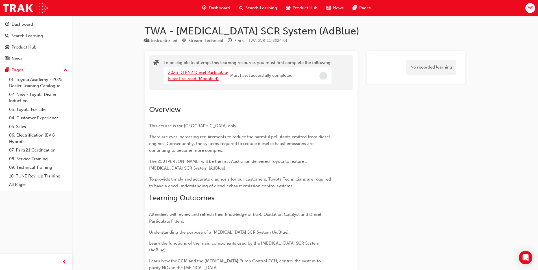
click at [179, 78] on link "2023 DTEN2 Diesel Particulate Filter Pre-read (Module 4)" at bounding box center [198, 76] width 60 height 12
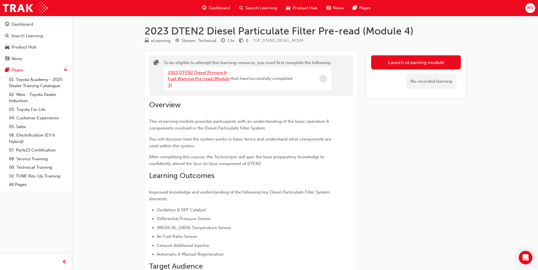
click at [209, 78] on link "2023 DTEN2 Diesel Priming & Fuel Warning Pre-read (Module 3)" at bounding box center [199, 79] width 62 height 18
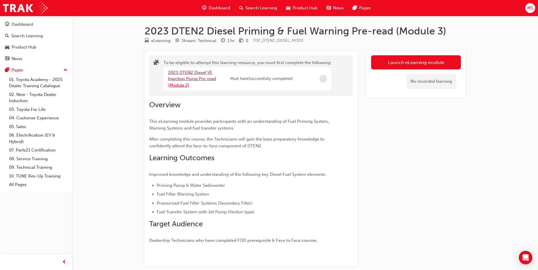
click at [203, 77] on link "2023 DTEN2 Diesel VE Injection Pump Pre-read (Module 2)" at bounding box center [192, 79] width 48 height 18
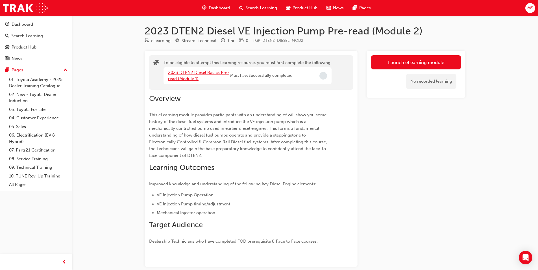
click at [198, 73] on link "2023 DTEN2 Diesel Basics Pre-read (Module 1)" at bounding box center [198, 76] width 61 height 12
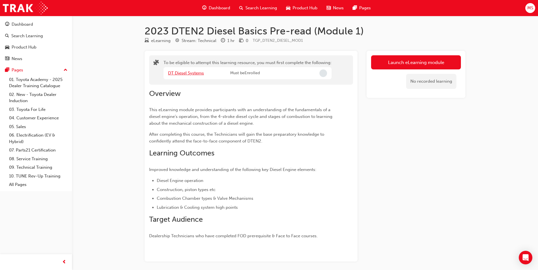
click at [198, 74] on link "DT Diesel Systems" at bounding box center [186, 73] width 36 height 5
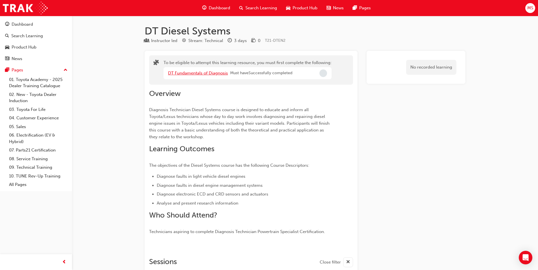
click at [198, 74] on link "DT Fundamentals of Diagnosis" at bounding box center [198, 73] width 60 height 5
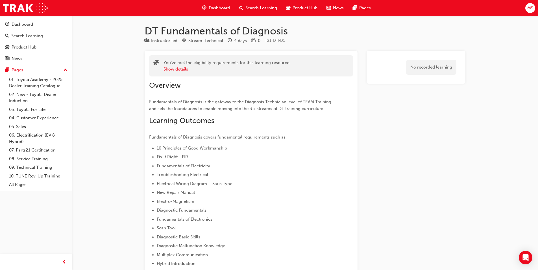
click at [225, 8] on span "Dashboard" at bounding box center [219, 8] width 21 height 6
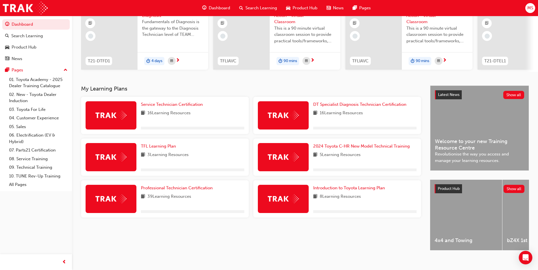
scroll to position [67, 0]
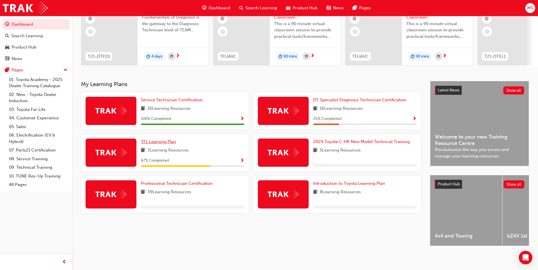
click at [155, 140] on span "TFL Learning Plan" at bounding box center [158, 141] width 35 height 5
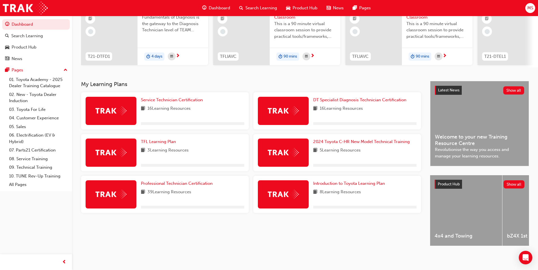
scroll to position [67, 0]
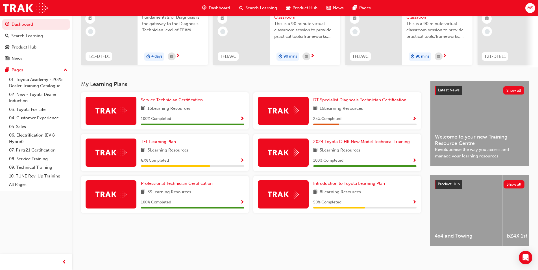
click at [333, 182] on span "Introduction to Toyota Learning Plan" at bounding box center [349, 183] width 72 height 5
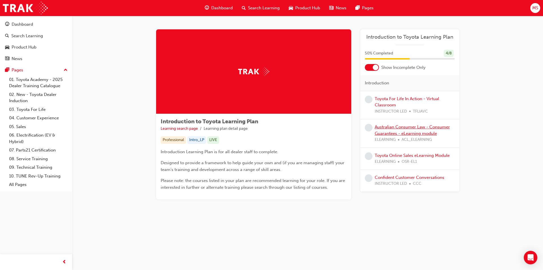
click at [383, 129] on link "Australian Consumer Law - Consumer Guarantees - eLearning module" at bounding box center [411, 131] width 75 height 12
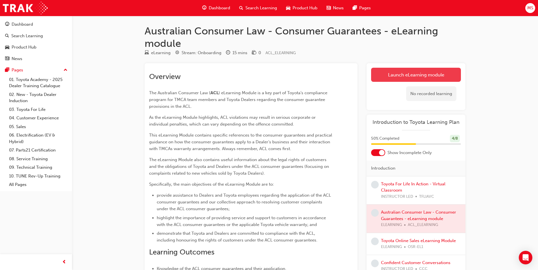
click at [380, 79] on link "Launch eLearning module" at bounding box center [416, 75] width 90 height 14
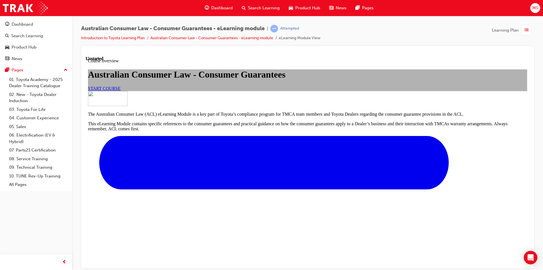
click at [120, 91] on link "START COURSE" at bounding box center [104, 88] width 32 height 5
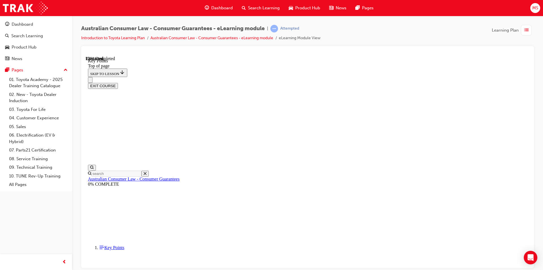
scroll to position [187, 0]
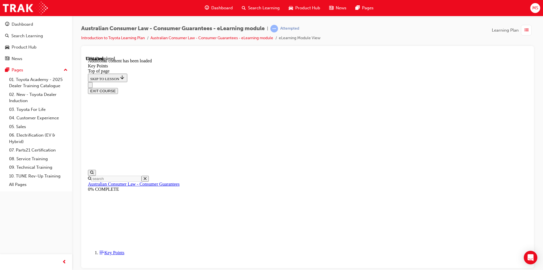
scroll to position [726, 0]
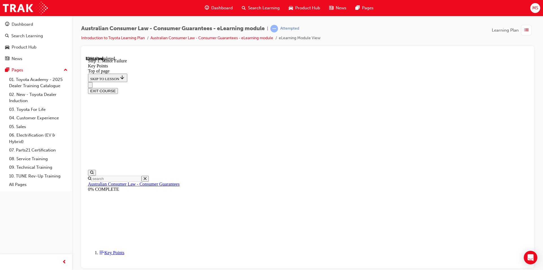
drag, startPoint x: 345, startPoint y: 169, endPoint x: 352, endPoint y: 172, distance: 7.2
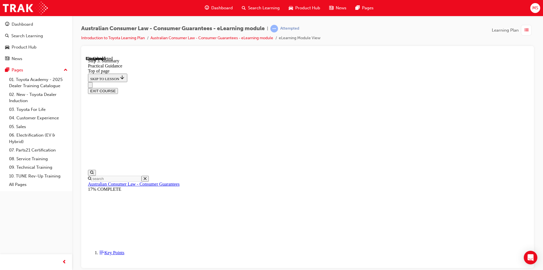
scroll to position [18, 0]
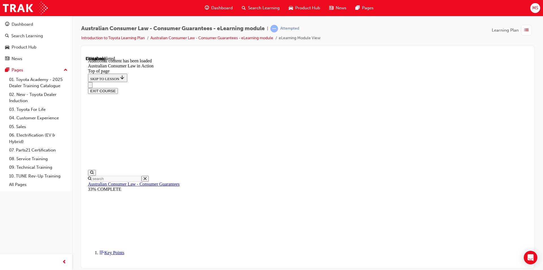
scroll to position [310, 0]
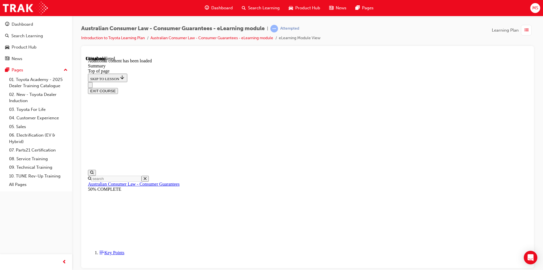
scroll to position [170, 0]
drag, startPoint x: 254, startPoint y: 79, endPoint x: 328, endPoint y: 95, distance: 75.0
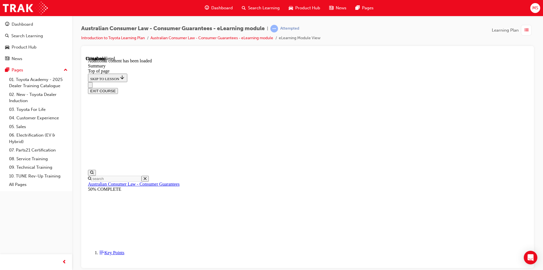
drag, startPoint x: 345, startPoint y: 103, endPoint x: 381, endPoint y: 105, distance: 36.2
drag, startPoint x: 282, startPoint y: 157, endPoint x: 340, endPoint y: 164, distance: 58.0
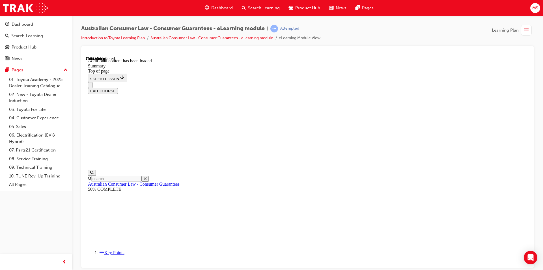
drag, startPoint x: 358, startPoint y: 170, endPoint x: 364, endPoint y: 171, distance: 6.6
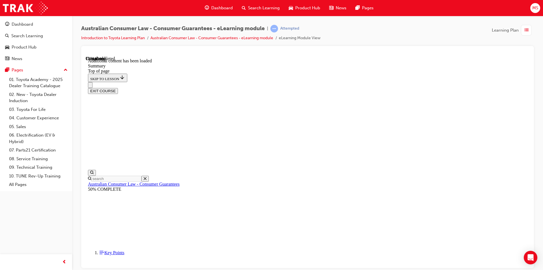
scroll to position [24, 0]
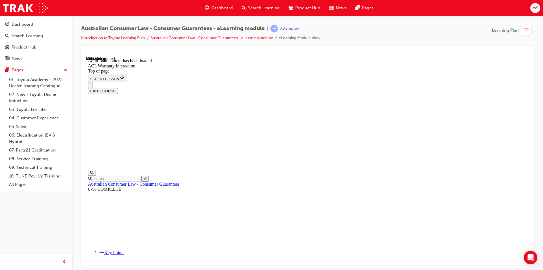
drag, startPoint x: 237, startPoint y: 163, endPoint x: 240, endPoint y: 170, distance: 7.1
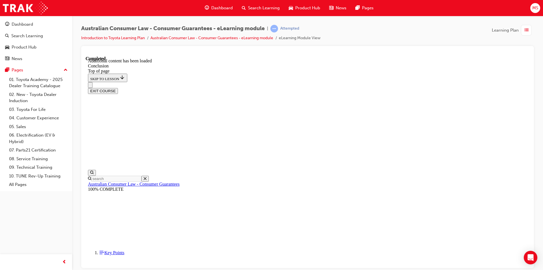
scroll to position [18, 0]
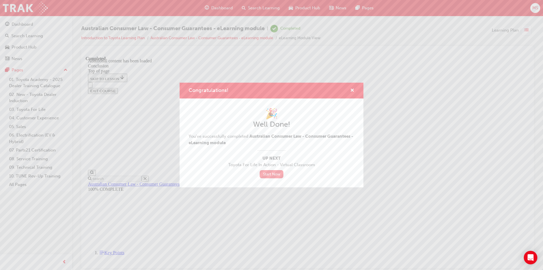
click at [274, 173] on link "Start Now" at bounding box center [271, 174] width 24 height 8
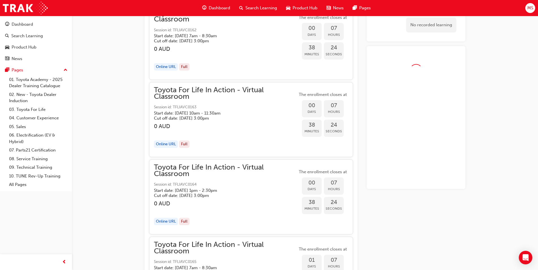
scroll to position [448, 0]
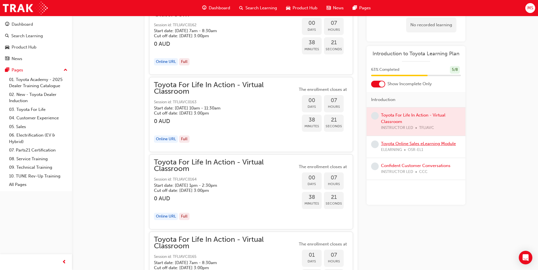
click at [394, 144] on link "Toyota Online Sales eLearning Module" at bounding box center [418, 143] width 75 height 5
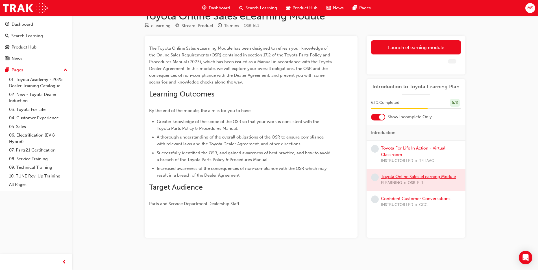
scroll to position [23, 0]
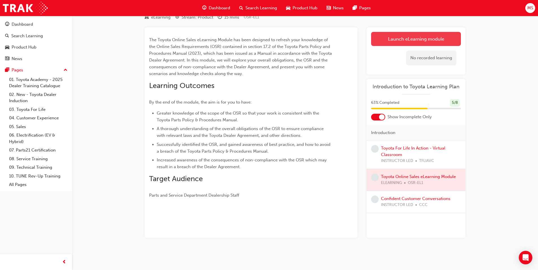
click at [394, 41] on link "Launch eLearning module" at bounding box center [416, 39] width 90 height 14
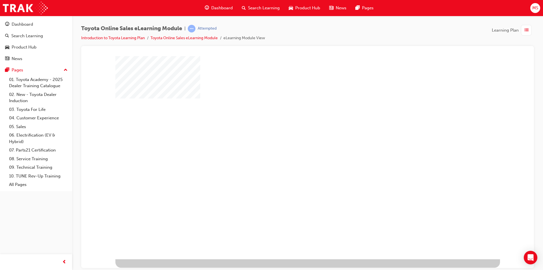
click at [291, 141] on div "play" at bounding box center [291, 141] width 0 height 0
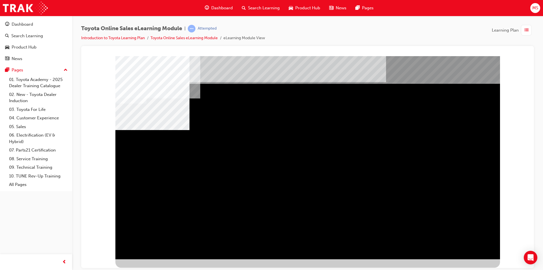
drag, startPoint x: 192, startPoint y: 158, endPoint x: 209, endPoint y: 159, distance: 17.3
drag, startPoint x: 255, startPoint y: 163, endPoint x: 261, endPoint y: 163, distance: 5.9
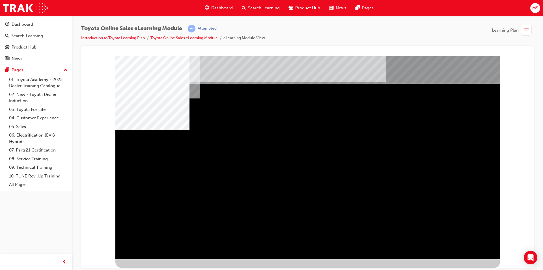
drag, startPoint x: 326, startPoint y: 166, endPoint x: 379, endPoint y: 165, distance: 52.6
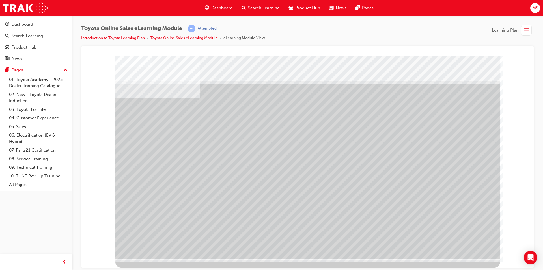
drag, startPoint x: 218, startPoint y: 196, endPoint x: 298, endPoint y: 203, distance: 81.1
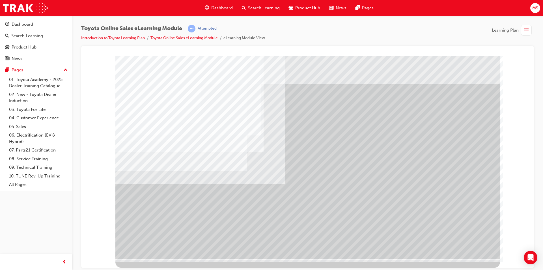
drag, startPoint x: 359, startPoint y: 113, endPoint x: 382, endPoint y: 129, distance: 27.5
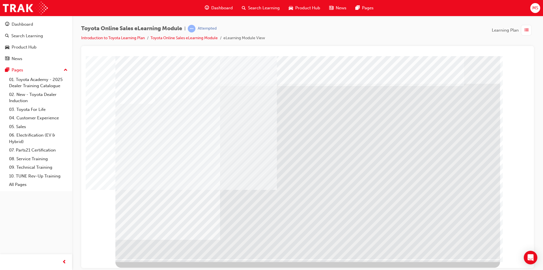
drag, startPoint x: 192, startPoint y: 146, endPoint x: 237, endPoint y: 146, distance: 45.2
drag, startPoint x: 248, startPoint y: 146, endPoint x: 192, endPoint y: 180, distance: 65.4
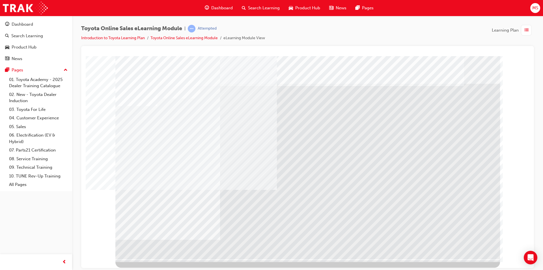
drag, startPoint x: 136, startPoint y: 200, endPoint x: 167, endPoint y: 196, distance: 31.3
drag, startPoint x: 205, startPoint y: 192, endPoint x: 218, endPoint y: 190, distance: 13.8
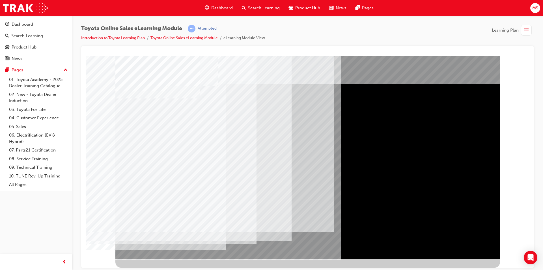
drag, startPoint x: 140, startPoint y: 201, endPoint x: 143, endPoint y: 203, distance: 3.5
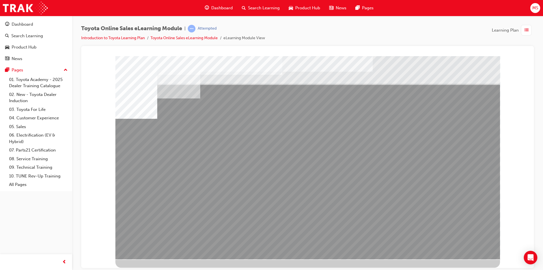
drag, startPoint x: 154, startPoint y: 203, endPoint x: 190, endPoint y: 201, distance: 36.2
drag, startPoint x: 191, startPoint y: 201, endPoint x: 214, endPoint y: 201, distance: 22.3
drag, startPoint x: 253, startPoint y: 201, endPoint x: 283, endPoint y: 201, distance: 29.7
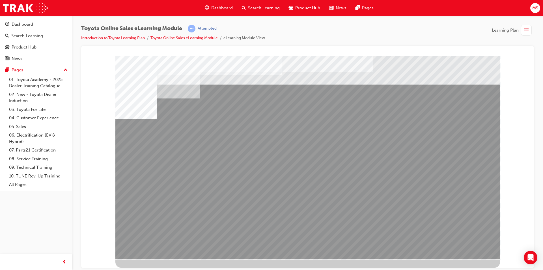
drag, startPoint x: 417, startPoint y: 198, endPoint x: 454, endPoint y: 202, distance: 37.3
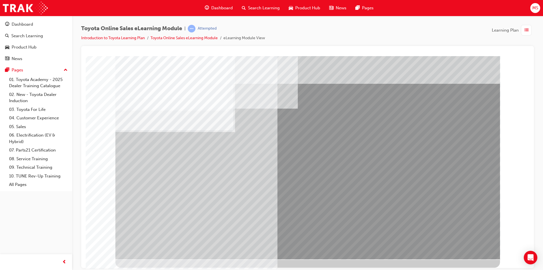
drag, startPoint x: 162, startPoint y: 187, endPoint x: 214, endPoint y: 183, distance: 52.7
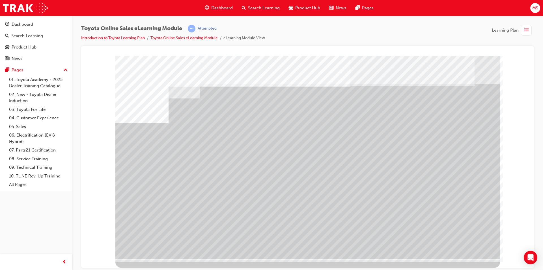
drag, startPoint x: 160, startPoint y: 200, endPoint x: 207, endPoint y: 201, distance: 46.6
drag, startPoint x: 209, startPoint y: 201, endPoint x: 214, endPoint y: 201, distance: 4.8
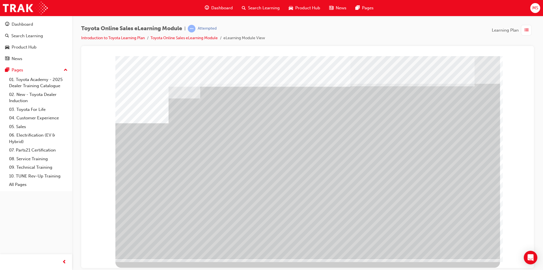
drag, startPoint x: 378, startPoint y: 192, endPoint x: 386, endPoint y: 193, distance: 7.4
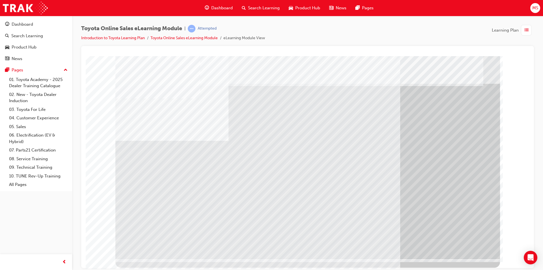
drag, startPoint x: 202, startPoint y: 215, endPoint x: 315, endPoint y: 192, distance: 115.5
drag, startPoint x: 382, startPoint y: 180, endPoint x: 386, endPoint y: 181, distance: 4.6
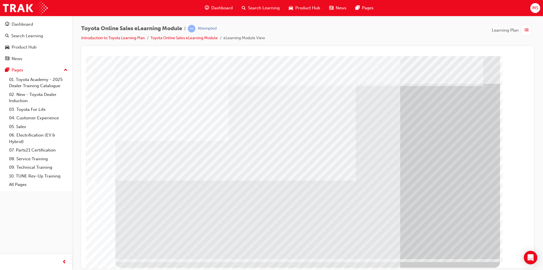
drag, startPoint x: 215, startPoint y: 211, endPoint x: 220, endPoint y: 208, distance: 5.9
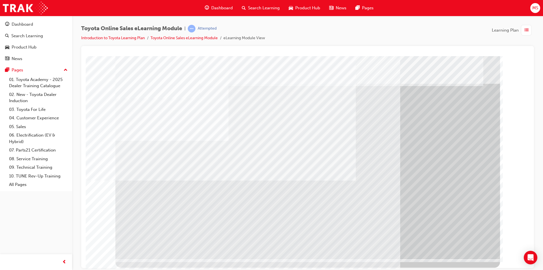
drag, startPoint x: 425, startPoint y: 158, endPoint x: 304, endPoint y: 175, distance: 122.5
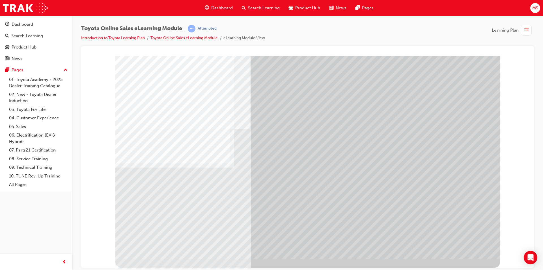
drag, startPoint x: 282, startPoint y: 112, endPoint x: 263, endPoint y: 112, distance: 19.2
click at [277, 112] on div at bounding box center [307, 157] width 384 height 203
drag, startPoint x: 408, startPoint y: 118, endPoint x: 398, endPoint y: 119, distance: 10.0
click at [404, 116] on div at bounding box center [307, 157] width 384 height 203
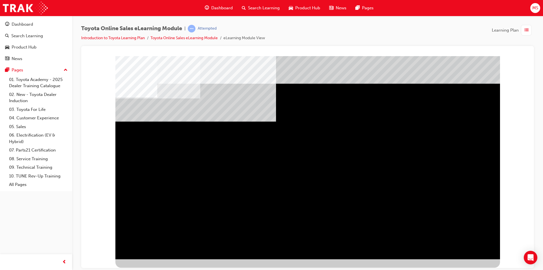
drag, startPoint x: 151, startPoint y: 239, endPoint x: 146, endPoint y: 244, distance: 7.4
click at [146, 244] on div "multistate" at bounding box center [307, 157] width 384 height 203
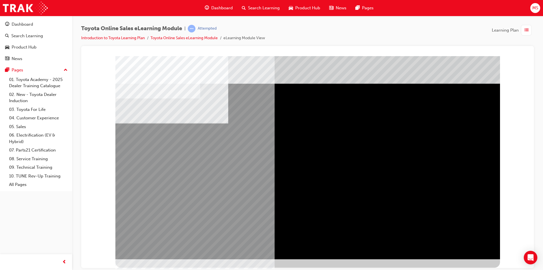
drag, startPoint x: 194, startPoint y: 136, endPoint x: 312, endPoint y: 130, distance: 118.0
drag, startPoint x: 377, startPoint y: 152, endPoint x: 408, endPoint y: 223, distance: 77.3
click at [378, 153] on div "multistate" at bounding box center [307, 157] width 384 height 203
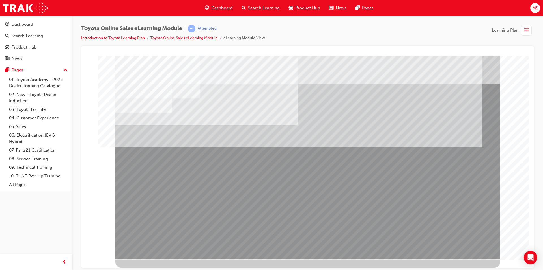
drag, startPoint x: 444, startPoint y: 245, endPoint x: 450, endPoint y: 246, distance: 6.9
click at [450, 246] on div "multistate" at bounding box center [307, 157] width 384 height 203
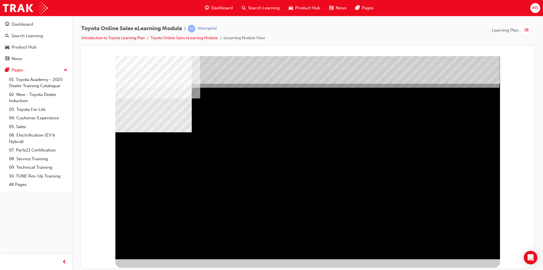
drag, startPoint x: 229, startPoint y: 174, endPoint x: 291, endPoint y: 173, distance: 61.9
drag, startPoint x: 299, startPoint y: 173, endPoint x: 313, endPoint y: 173, distance: 13.3
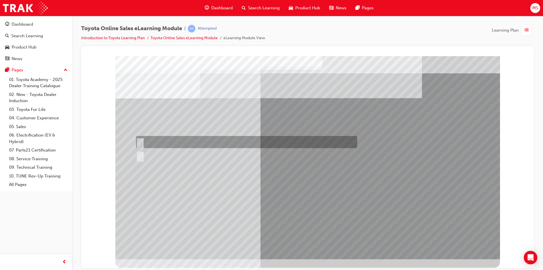
click at [169, 140] on div at bounding box center [245, 142] width 221 height 12
radio input "true"
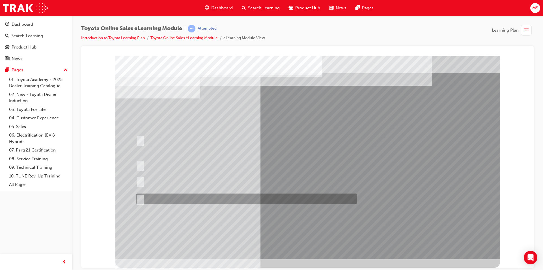
click at [198, 197] on div at bounding box center [245, 199] width 221 height 10
radio input "true"
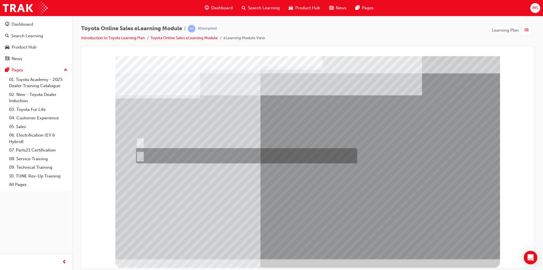
click at [153, 154] on div at bounding box center [245, 155] width 221 height 15
radio input "true"
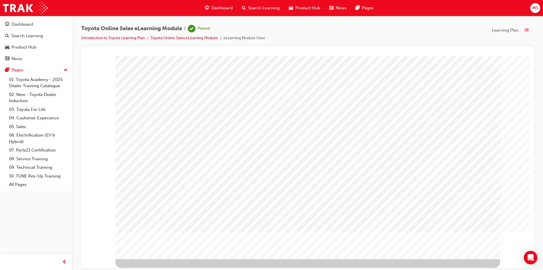
click at [248, 10] on span "Search Learning" at bounding box center [264, 8] width 32 height 6
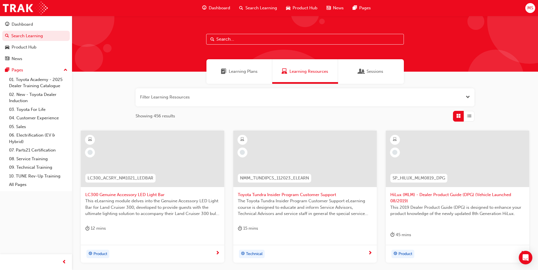
click at [216, 8] on span "Dashboard" at bounding box center [219, 8] width 21 height 6
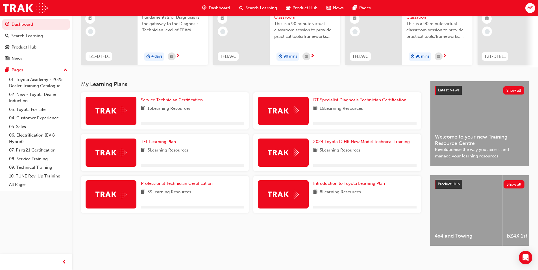
scroll to position [67, 0]
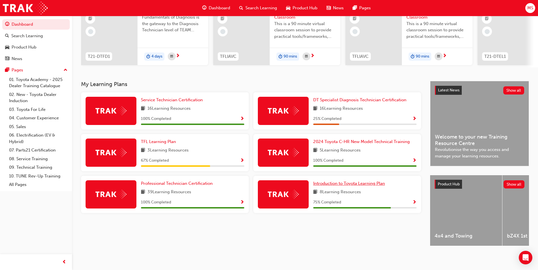
click at [329, 184] on link "Introduction to Toyota Learning Plan" at bounding box center [350, 184] width 74 height 6
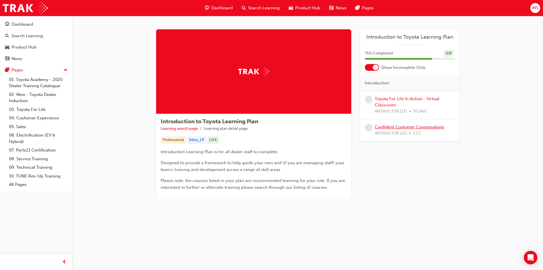
click at [422, 128] on link "Confident Customer Conversations" at bounding box center [409, 127] width 70 height 5
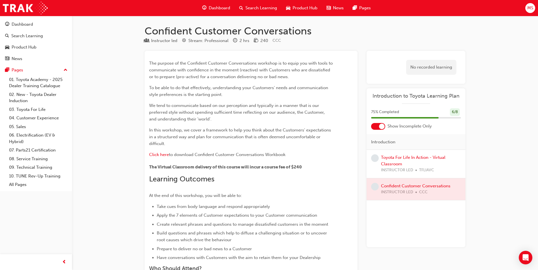
click at [209, 8] on span "Dashboard" at bounding box center [219, 8] width 21 height 6
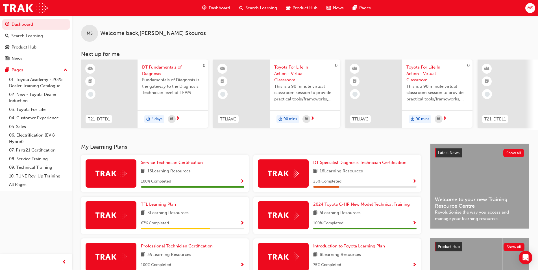
click at [166, 66] on span "DT Fundamentals of Diagnosis" at bounding box center [173, 70] width 62 height 13
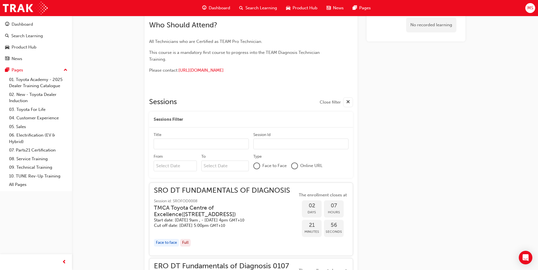
scroll to position [236, 0]
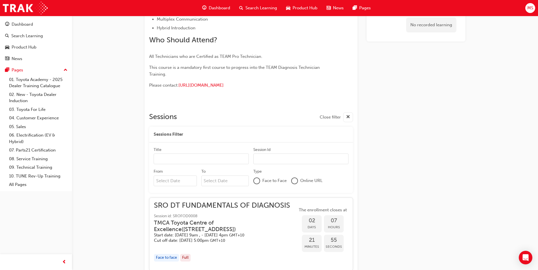
click at [224, 2] on div "Dashboard Search Learning Product Hub News Pages" at bounding box center [287, 8] width 182 height 16
click at [223, 6] on span "Dashboard" at bounding box center [219, 8] width 21 height 6
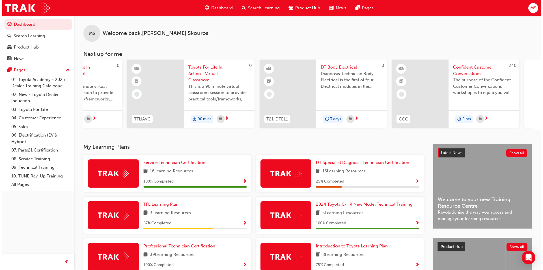
scroll to position [0, 226]
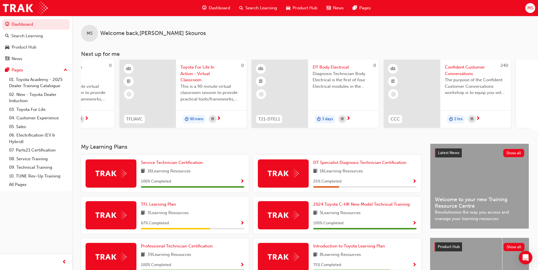
click at [327, 68] on span "DT Body Electrical" at bounding box center [344, 67] width 62 height 6
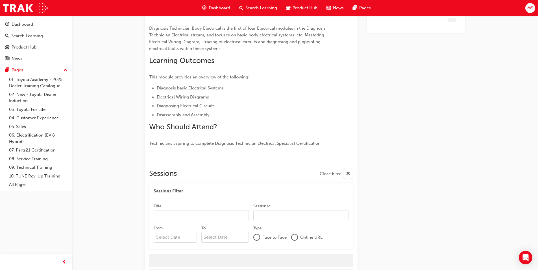
scroll to position [98, 0]
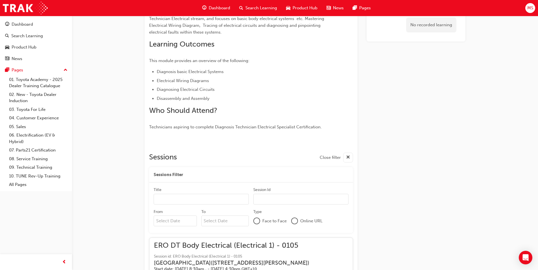
click at [343, 119] on div "Overview Diagnosis Technician Body Electrical is the first of four Electrical m…" at bounding box center [251, 59] width 204 height 144
drag, startPoint x: 146, startPoint y: 5, endPoint x: 214, endPoint y: 8, distance: 67.6
click at [214, 8] on span "Dashboard" at bounding box center [219, 8] width 21 height 6
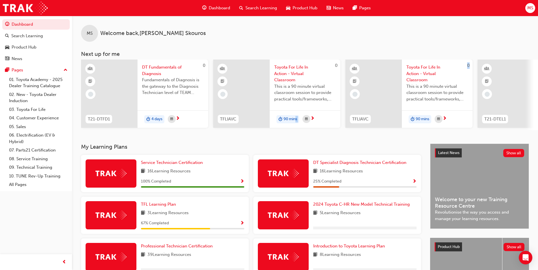
drag, startPoint x: 295, startPoint y: 133, endPoint x: 343, endPoint y: 132, distance: 48.3
click at [343, 132] on div "MS Welcome back , [PERSON_NAME] Next up for me 0 T21-DTFD1 DT Fundamentals of D…" at bounding box center [305, 80] width 466 height 128
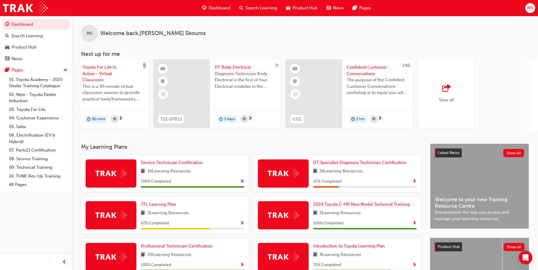
scroll to position [0, 335]
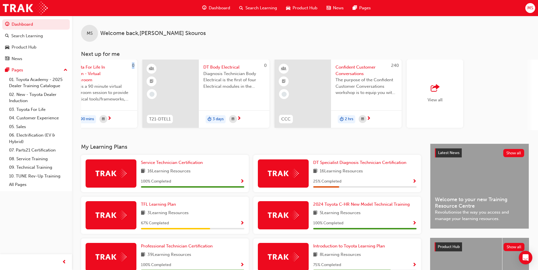
click at [438, 92] on span "outbound-icon" at bounding box center [435, 88] width 8 height 8
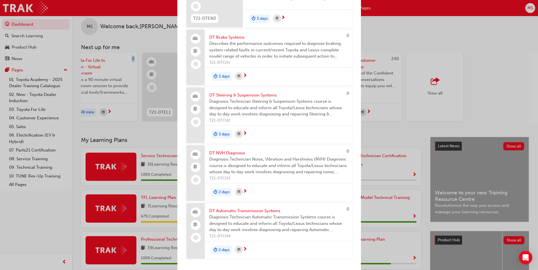
scroll to position [28, 0]
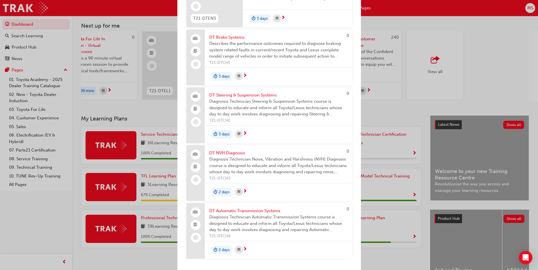
click at [373, 167] on div "Next up for me 0 T21-DTFD1 DT Fundamentals of Diagnosis Fundamentals of Diagnos…" at bounding box center [269, 135] width 538 height 270
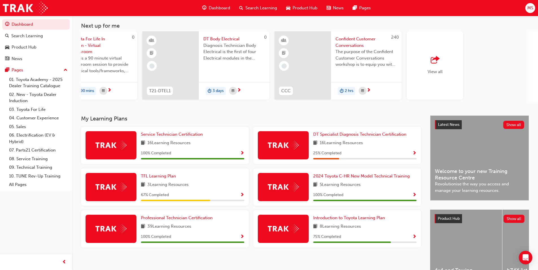
click at [407, 31] on button "View all" at bounding box center [470, 66] width 127 height 71
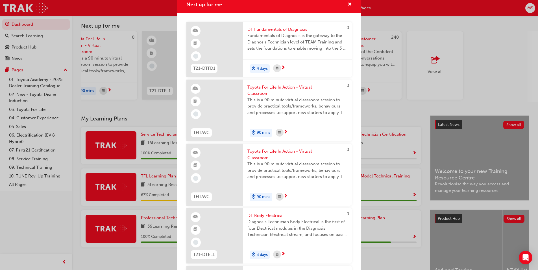
scroll to position [0, 0]
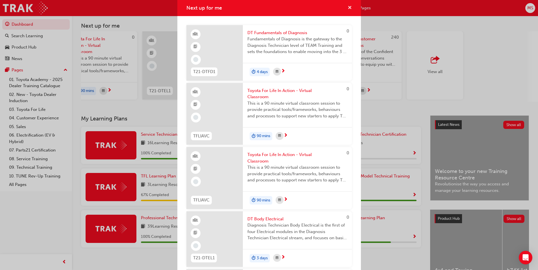
click at [348, 7] on span "cross-icon" at bounding box center [350, 8] width 4 height 5
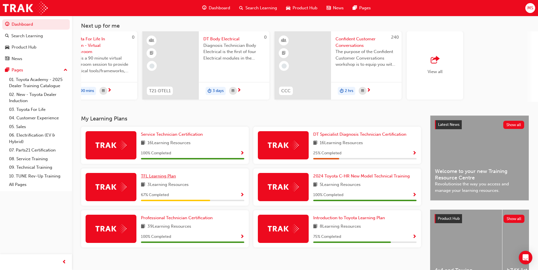
click at [143, 179] on span "TFL Learning Plan" at bounding box center [158, 176] width 35 height 5
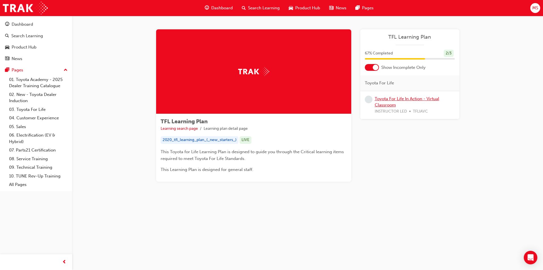
click at [386, 99] on link "Toyota For Life In Action - Virtual Classroom" at bounding box center [406, 102] width 64 height 12
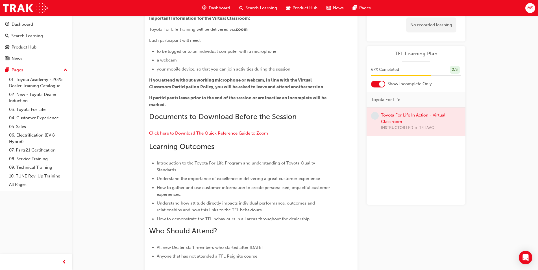
scroll to position [81, 0]
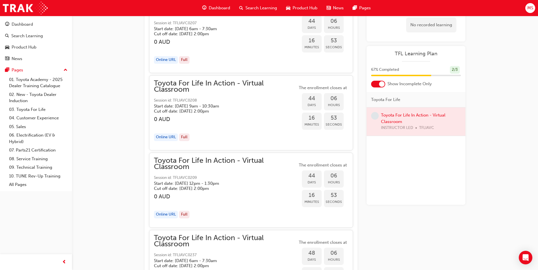
scroll to position [4374, 0]
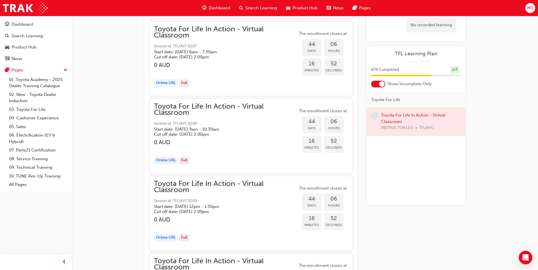
click at [250, 8] on span "Search Learning" at bounding box center [262, 8] width 32 height 6
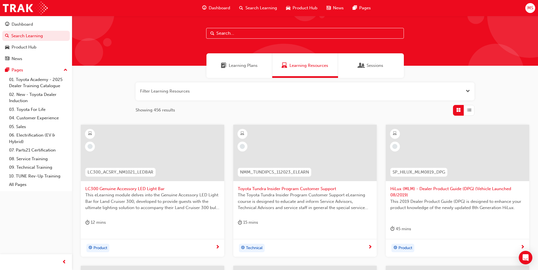
scroll to position [5, 0]
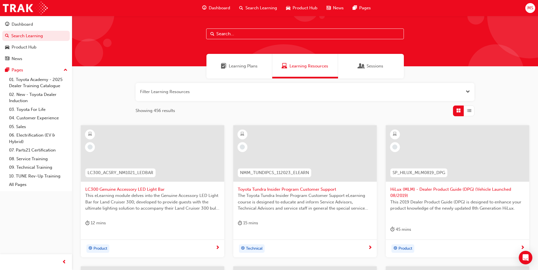
click at [251, 69] on span "Learning Plans" at bounding box center [243, 66] width 29 height 6
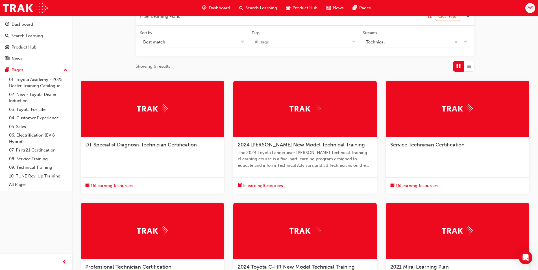
scroll to position [57, 0]
